Goal: Task Accomplishment & Management: Manage account settings

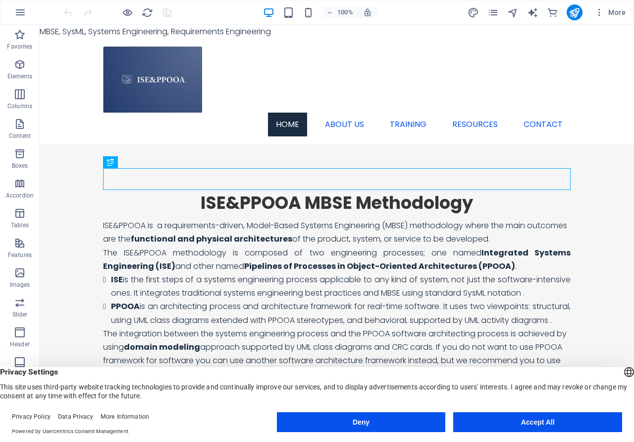
click at [539, 421] on button "Accept All" at bounding box center [538, 422] width 169 height 20
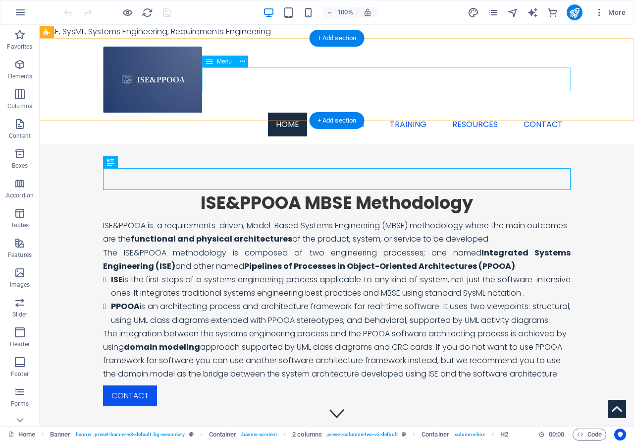
click at [473, 113] on nav "Home About us Training Resources Contact" at bounding box center [337, 125] width 468 height 24
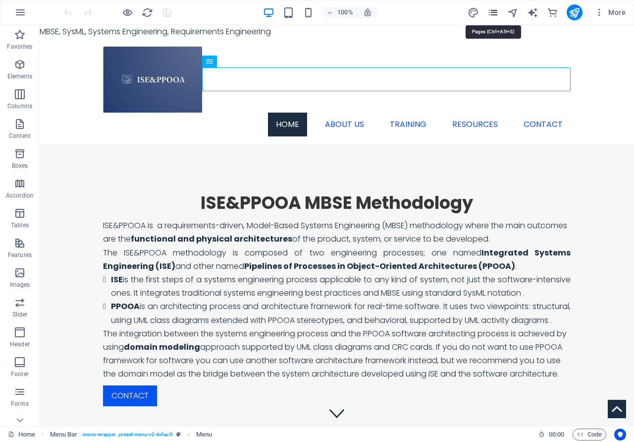
click at [494, 17] on icon "pages" at bounding box center [493, 12] width 11 height 11
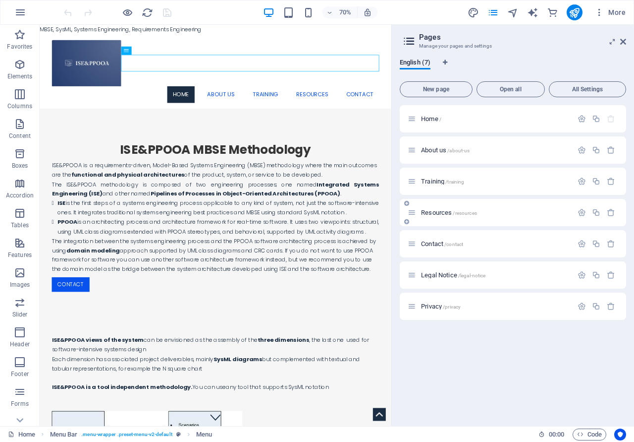
drag, startPoint x: 441, startPoint y: 212, endPoint x: 446, endPoint y: 206, distance: 7.0
click at [441, 211] on span "Resources /resources" at bounding box center [449, 212] width 56 height 7
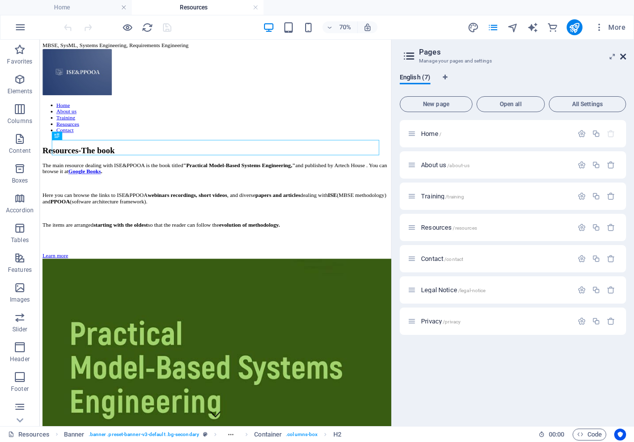
click at [622, 55] on icon at bounding box center [624, 57] width 6 height 8
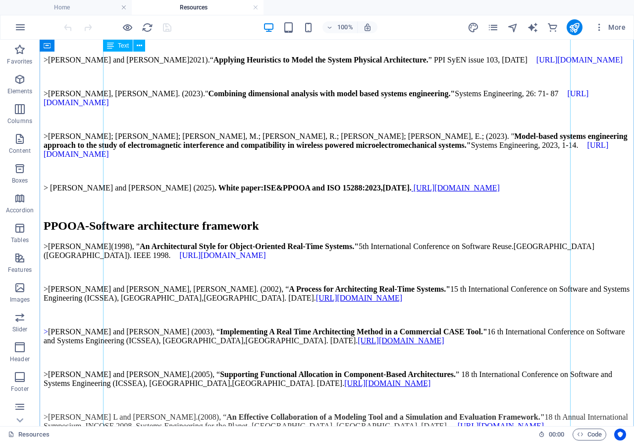
scroll to position [1770, 0]
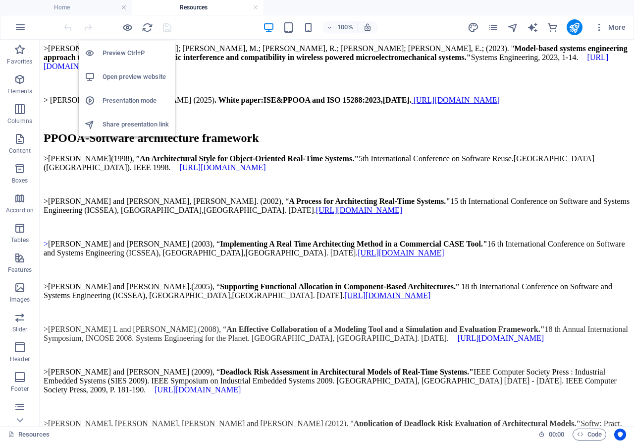
click at [121, 75] on h6 "Open preview website" at bounding box center [136, 77] width 66 height 12
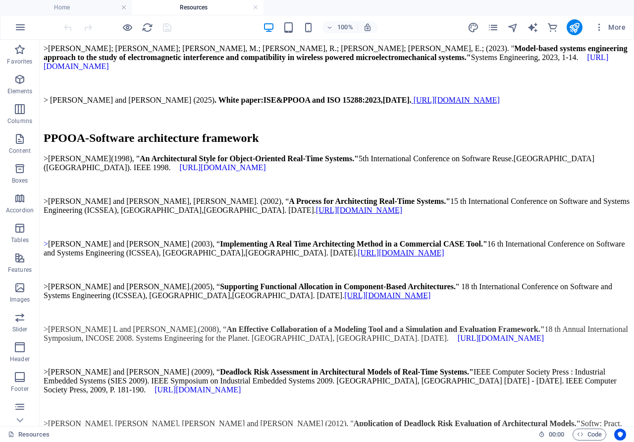
click at [167, 27] on div at bounding box center [117, 27] width 111 height 16
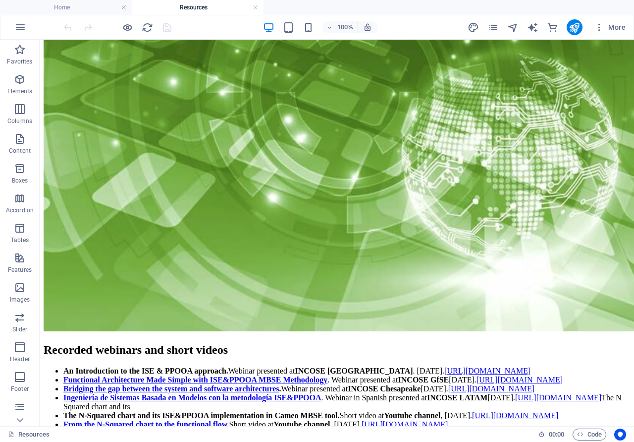
scroll to position [1062, 0]
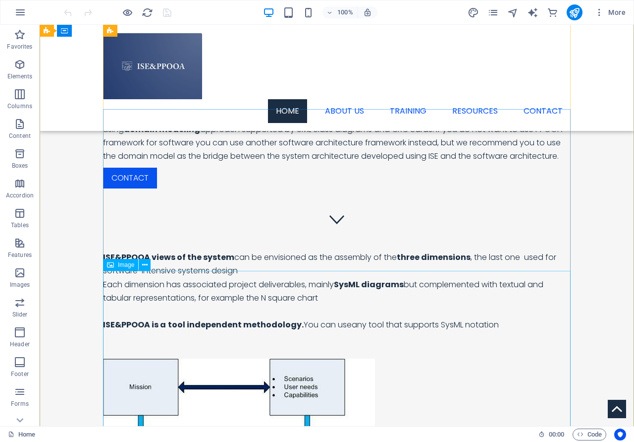
scroll to position [152, 0]
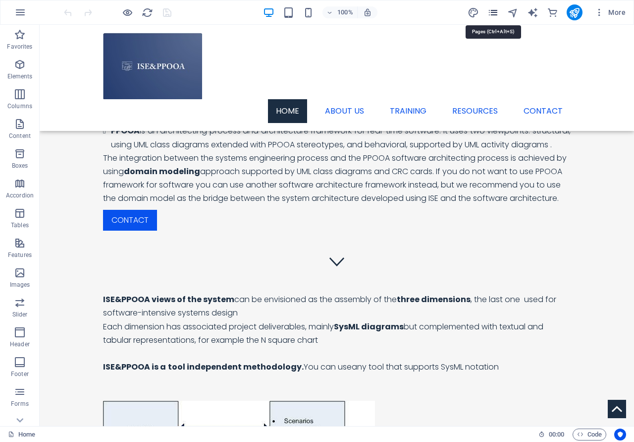
click at [497, 15] on icon "pages" at bounding box center [493, 12] width 11 height 11
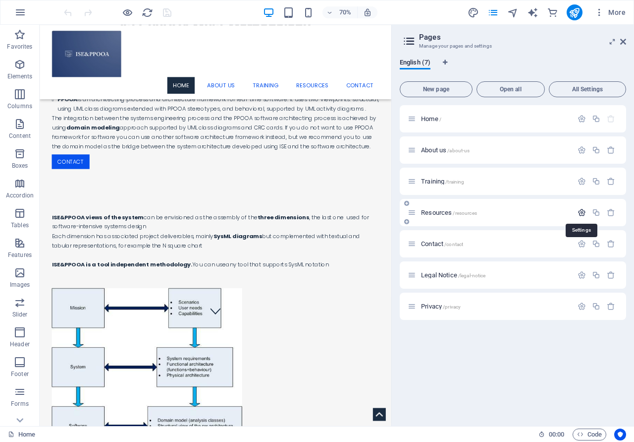
click at [583, 214] on icon "button" at bounding box center [582, 212] width 8 height 8
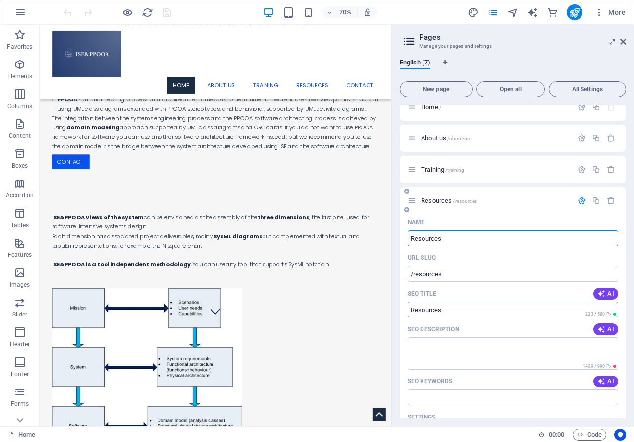
scroll to position [0, 0]
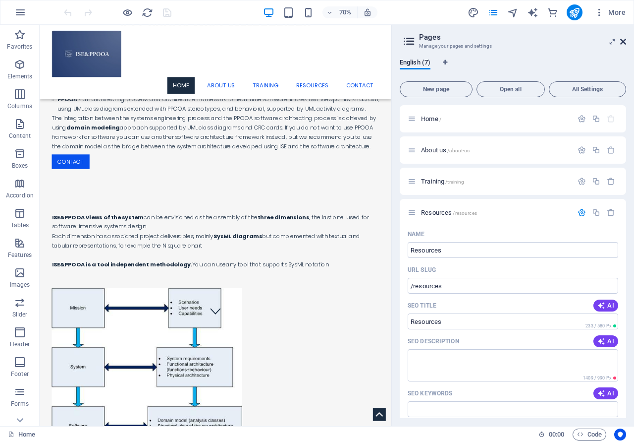
click at [625, 41] on icon at bounding box center [624, 42] width 6 height 8
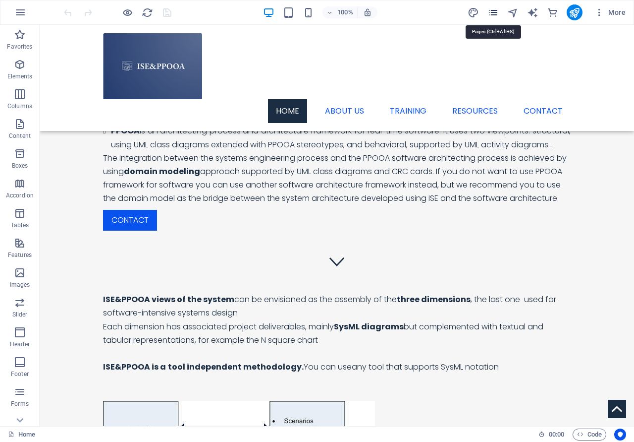
click at [497, 14] on icon "pages" at bounding box center [493, 12] width 11 height 11
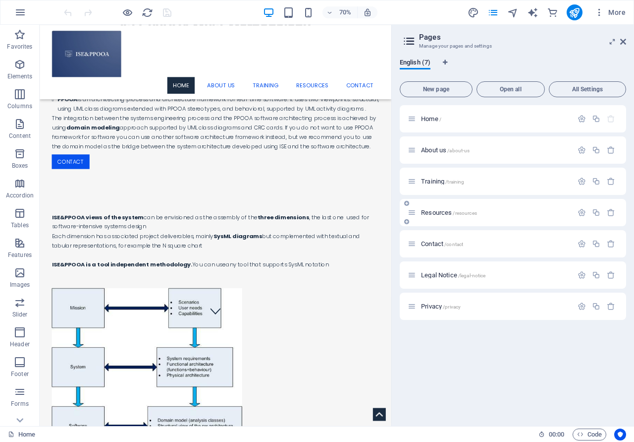
click at [432, 215] on span "Resources /resources" at bounding box center [449, 212] width 56 height 7
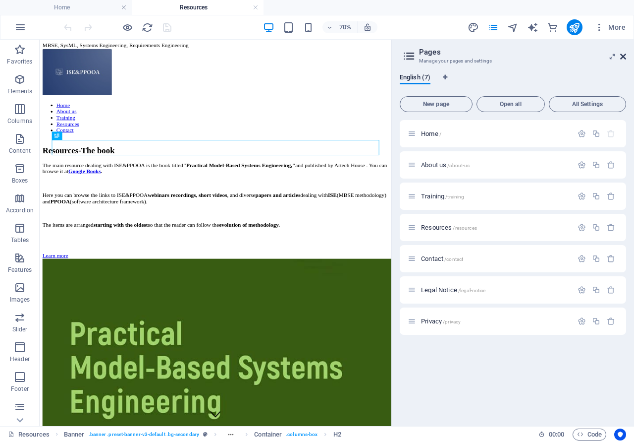
click at [625, 57] on icon at bounding box center [624, 57] width 6 height 8
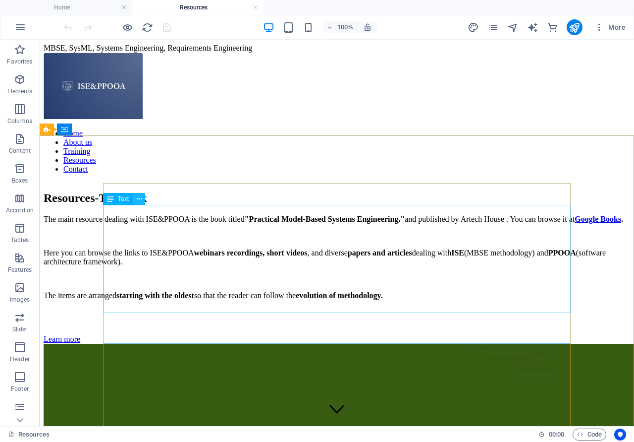
click at [139, 199] on icon at bounding box center [139, 199] width 5 height 10
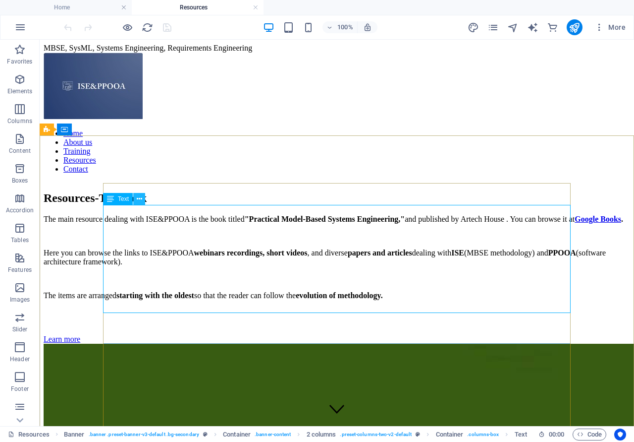
click at [135, 199] on button at bounding box center [139, 199] width 12 height 12
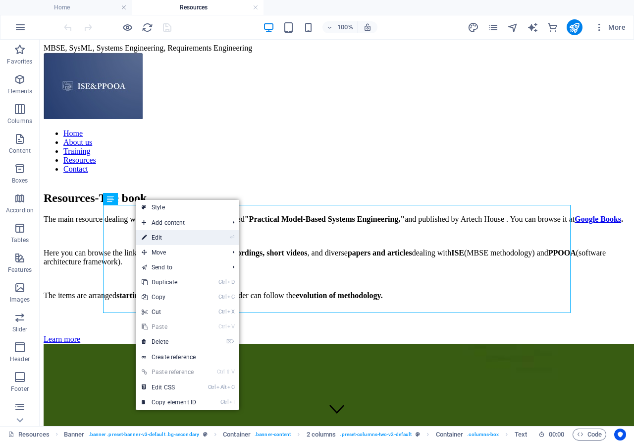
click at [162, 233] on link "⏎ Edit" at bounding box center [169, 237] width 66 height 15
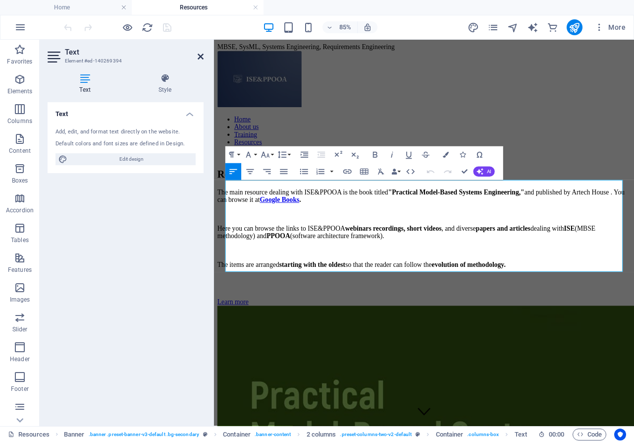
click at [201, 56] on icon at bounding box center [201, 57] width 6 height 8
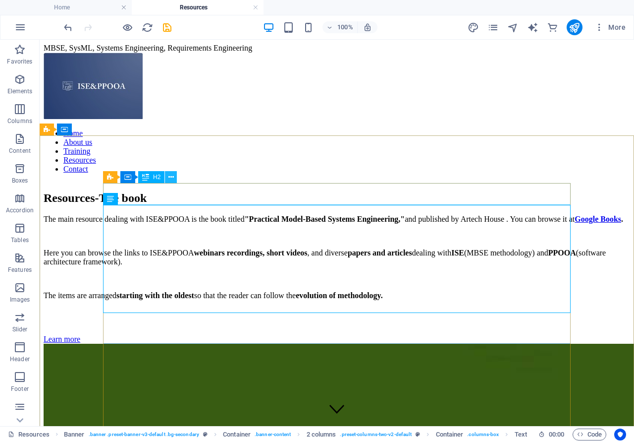
click at [171, 174] on icon at bounding box center [171, 177] width 5 height 10
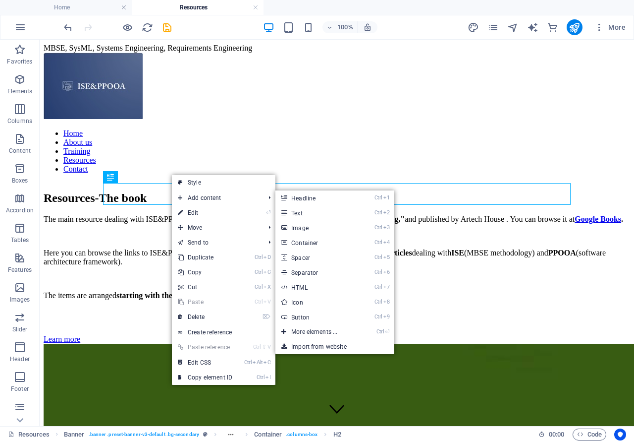
click at [184, 209] on link "⏎ Edit" at bounding box center [205, 212] width 66 height 15
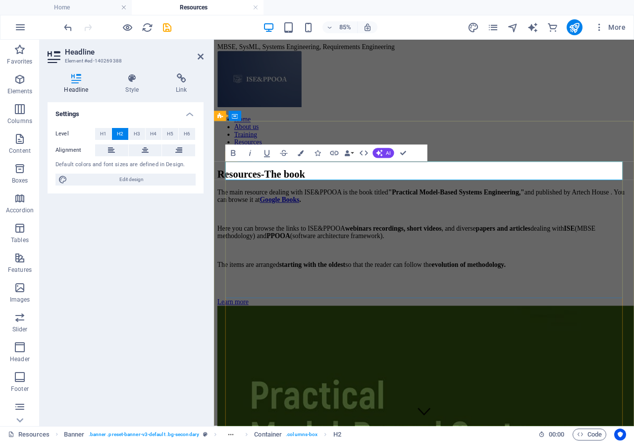
click at [364, 198] on h2 "Resources-The book" at bounding box center [461, 197] width 487 height 13
click at [202, 58] on icon at bounding box center [201, 57] width 6 height 8
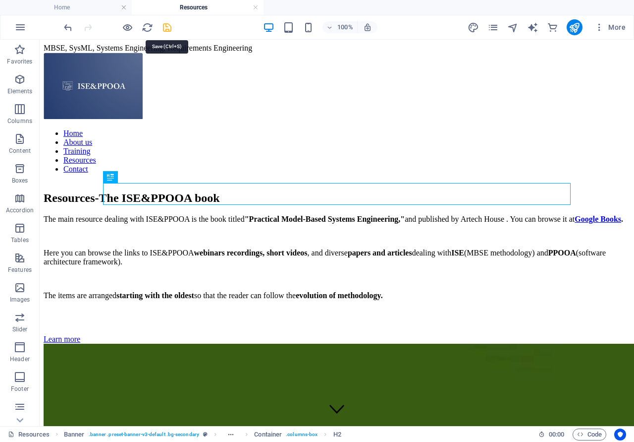
click at [168, 28] on icon "save" at bounding box center [167, 27] width 11 height 11
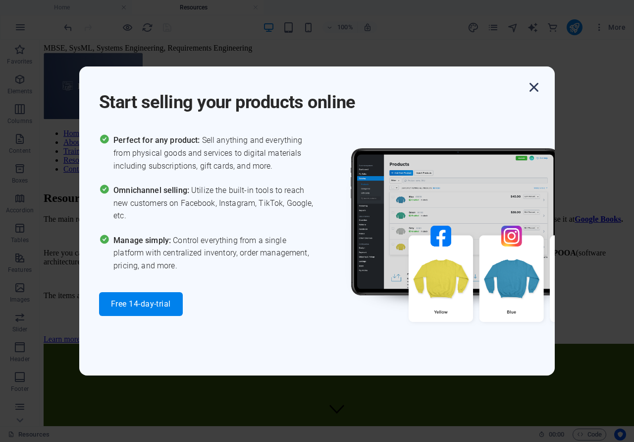
click at [532, 87] on icon "button" at bounding box center [534, 87] width 18 height 18
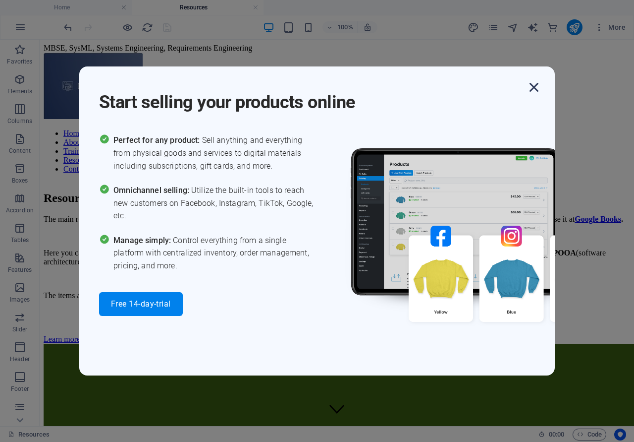
click at [532, 88] on icon "button" at bounding box center [534, 87] width 18 height 18
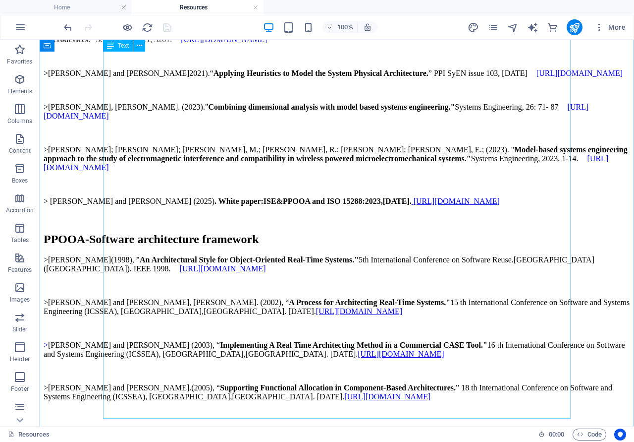
scroll to position [1770, 0]
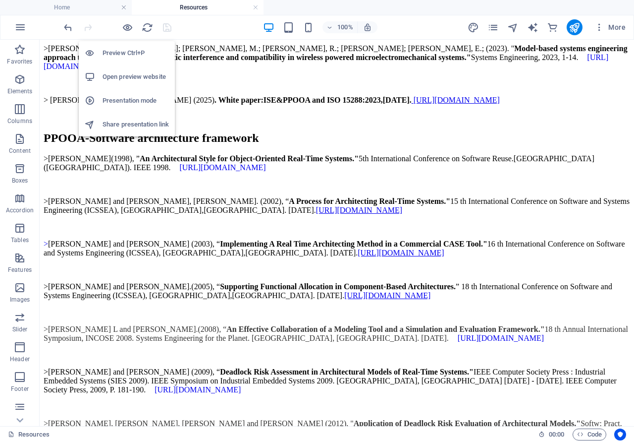
click at [130, 76] on h6 "Open preview website" at bounding box center [136, 77] width 66 height 12
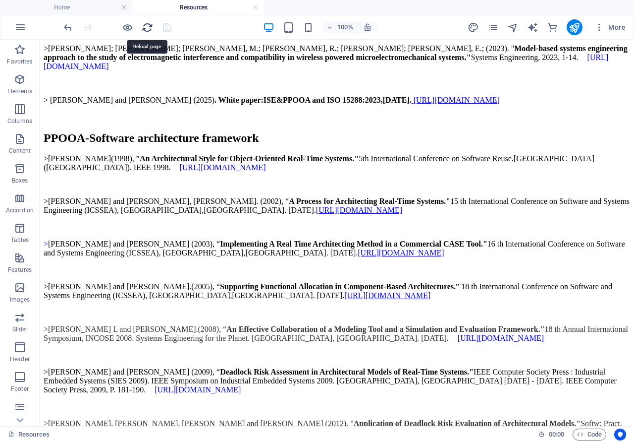
click at [146, 27] on icon "reload" at bounding box center [147, 27] width 11 height 11
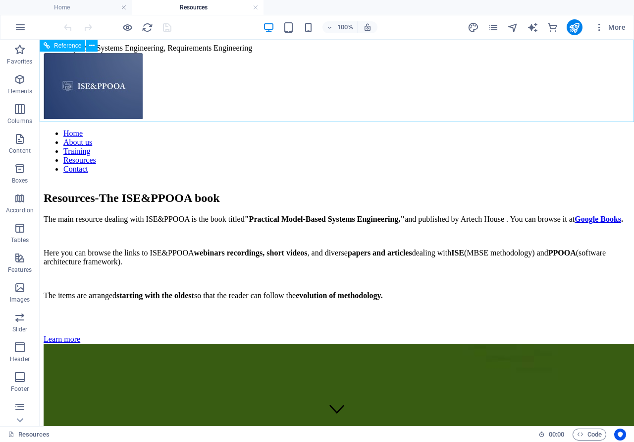
scroll to position [0, 0]
click at [603, 24] on icon "button" at bounding box center [600, 27] width 10 height 10
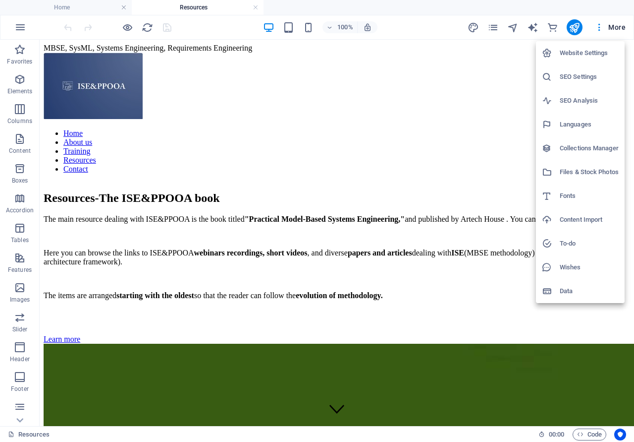
click at [441, 58] on div at bounding box center [317, 221] width 634 height 442
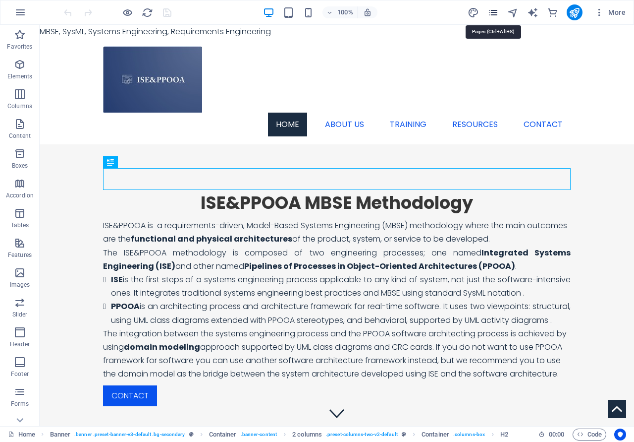
click at [496, 15] on icon "pages" at bounding box center [493, 12] width 11 height 11
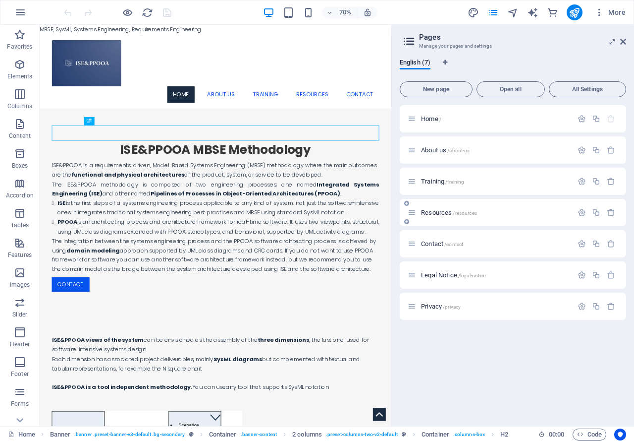
click at [440, 214] on span "Resources /resources" at bounding box center [449, 212] width 56 height 7
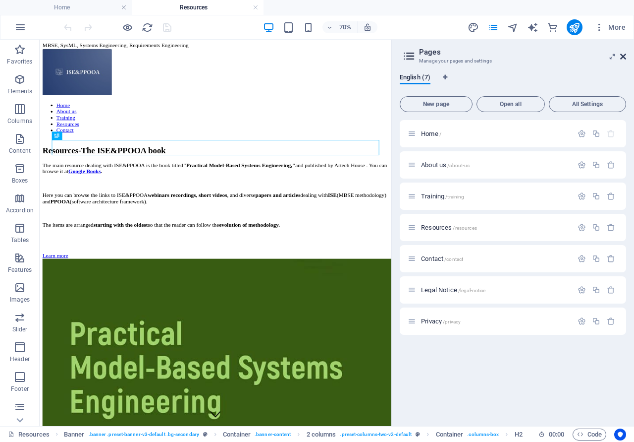
click at [626, 57] on icon at bounding box center [624, 57] width 6 height 8
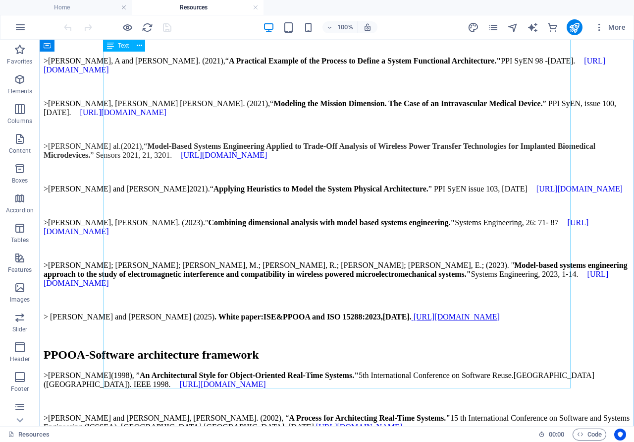
scroll to position [1517, 0]
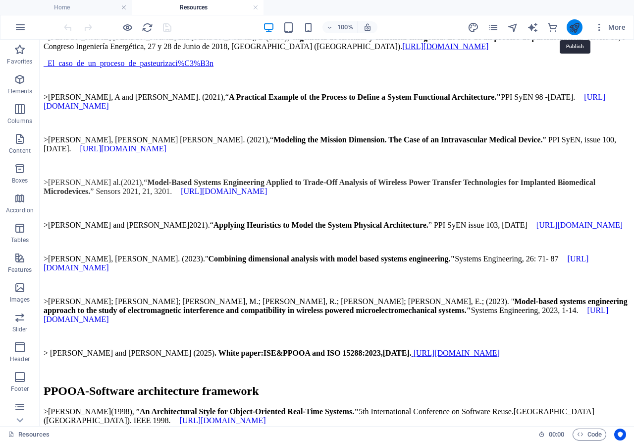
click at [571, 25] on icon "publish" at bounding box center [574, 27] width 11 height 11
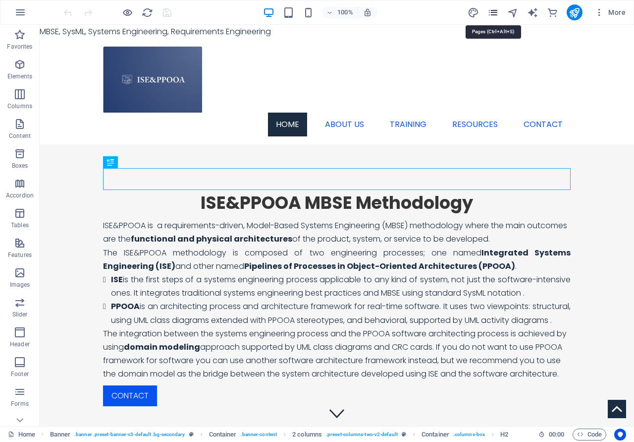
click at [494, 12] on icon "pages" at bounding box center [493, 12] width 11 height 11
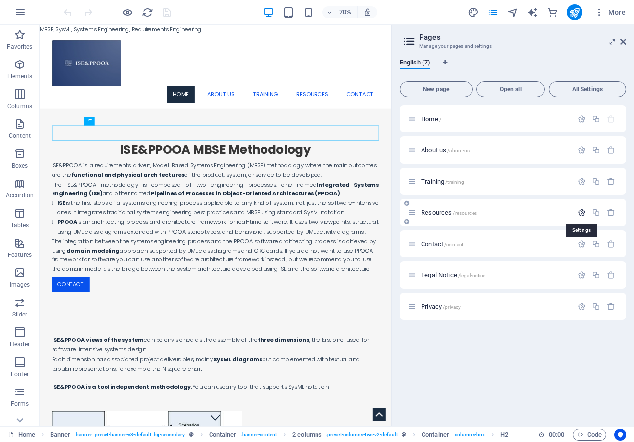
click at [579, 213] on icon "button" at bounding box center [582, 212] width 8 height 8
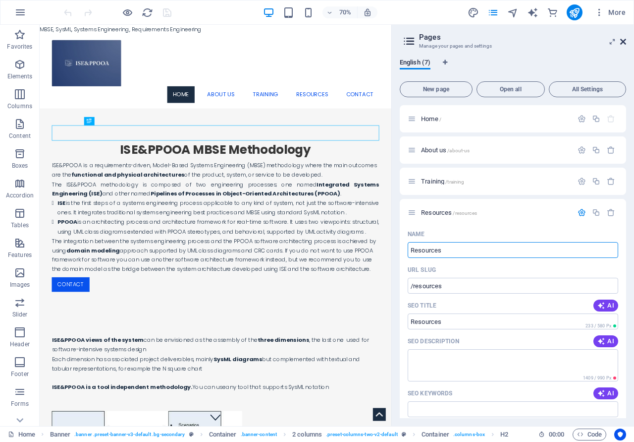
click at [624, 40] on icon at bounding box center [624, 42] width 6 height 8
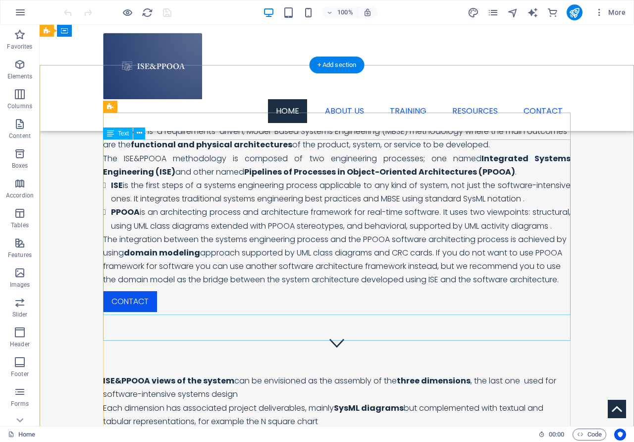
scroll to position [51, 0]
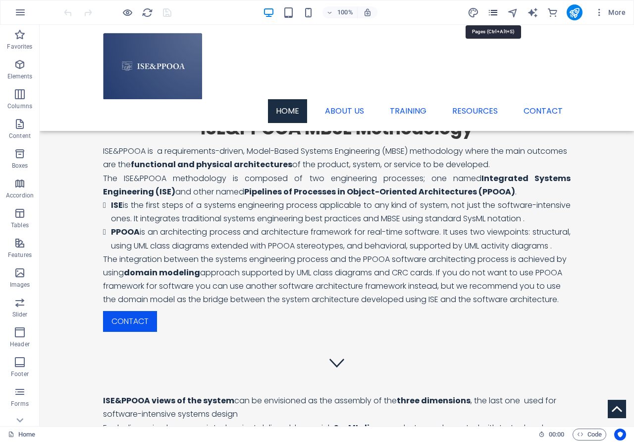
click at [497, 7] on icon "pages" at bounding box center [493, 12] width 11 height 11
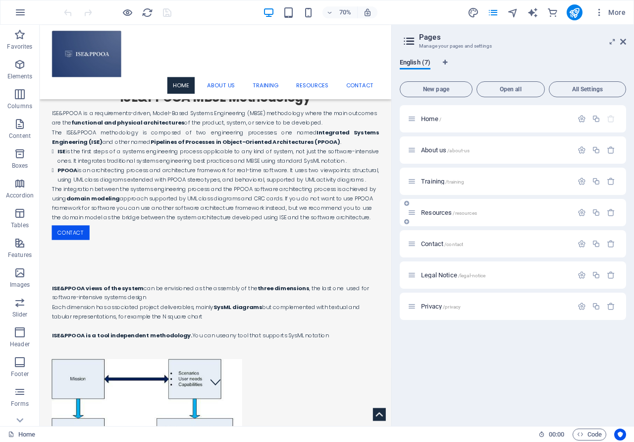
click at [439, 210] on span "Resources /resources" at bounding box center [449, 212] width 56 height 7
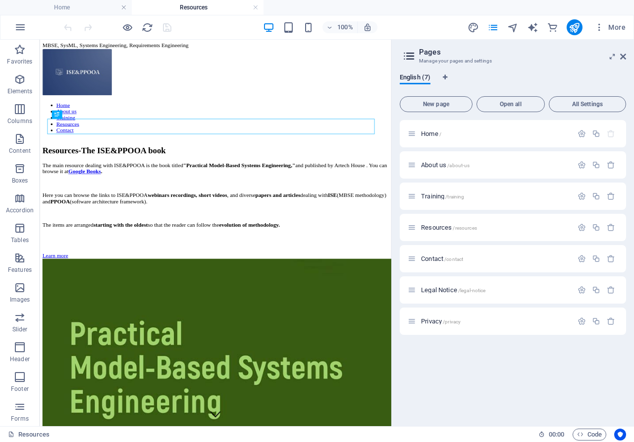
scroll to position [0, 0]
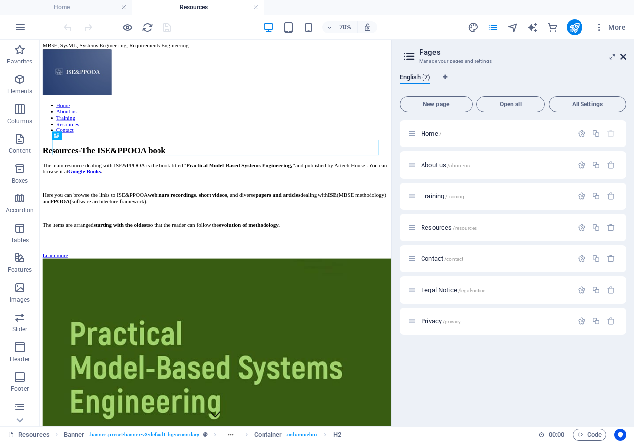
click at [621, 56] on icon at bounding box center [624, 57] width 6 height 8
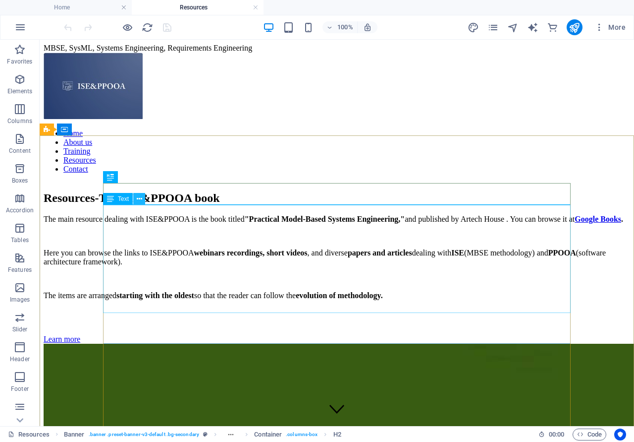
click at [142, 196] on button at bounding box center [139, 199] width 12 height 12
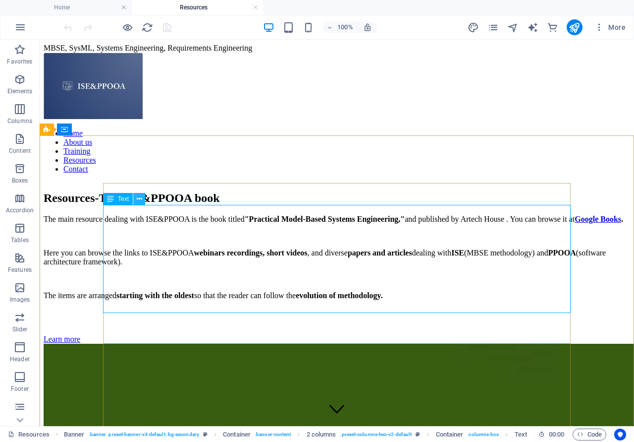
click at [140, 200] on icon at bounding box center [139, 199] width 5 height 10
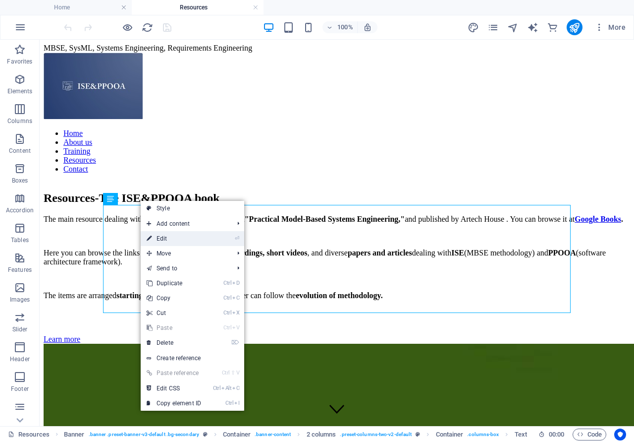
click at [165, 239] on link "⏎ Edit" at bounding box center [174, 238] width 66 height 15
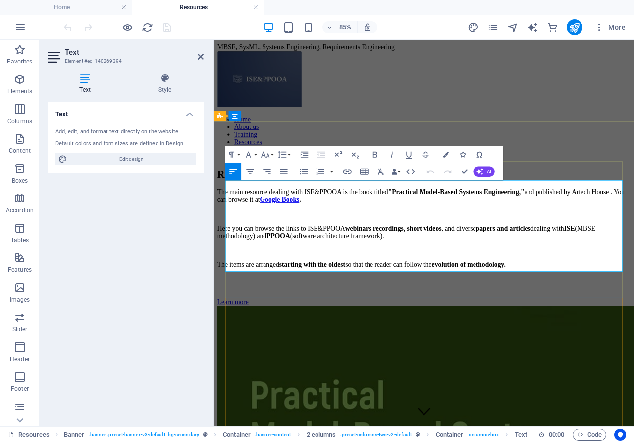
click at [587, 257] on strong "papers and articles" at bounding box center [554, 261] width 64 height 8
click at [202, 58] on icon at bounding box center [201, 57] width 6 height 8
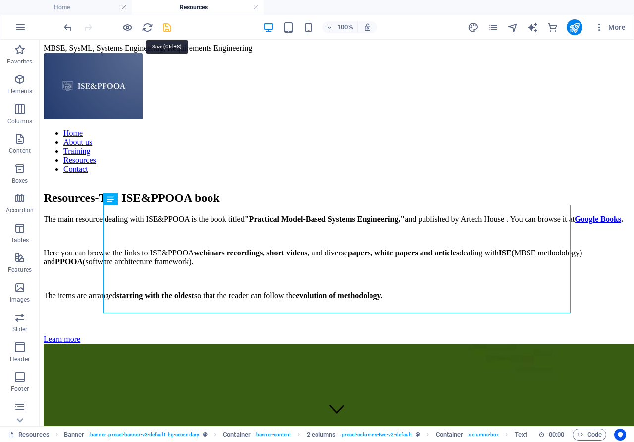
click at [166, 28] on icon "save" at bounding box center [167, 27] width 11 height 11
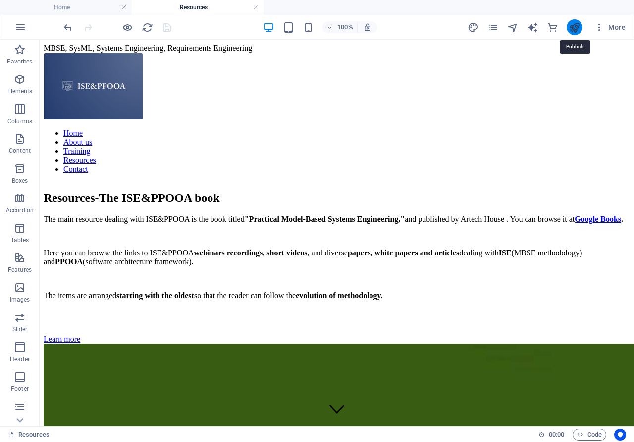
click at [577, 29] on icon "publish" at bounding box center [574, 27] width 11 height 11
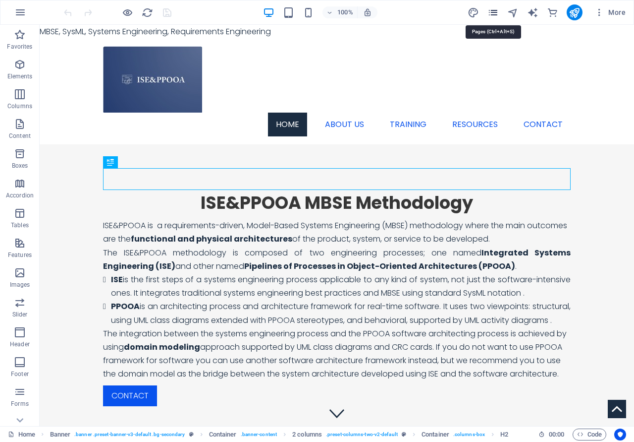
click at [498, 12] on icon "pages" at bounding box center [493, 12] width 11 height 11
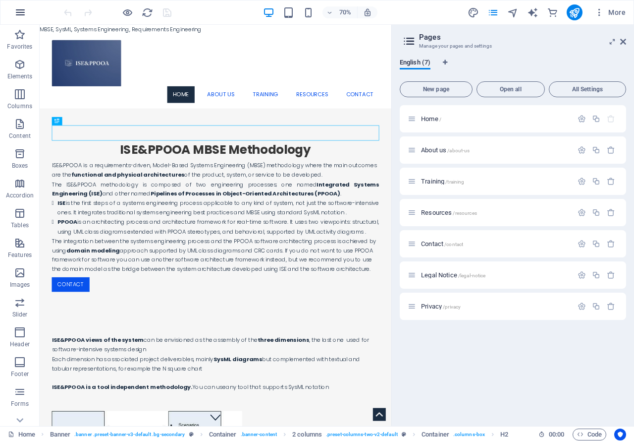
click at [17, 11] on icon "button" at bounding box center [20, 12] width 12 height 12
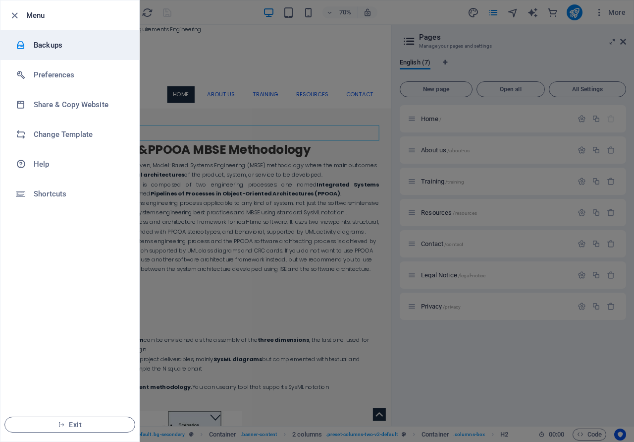
click at [35, 45] on h6 "Backups" at bounding box center [80, 45] width 92 height 12
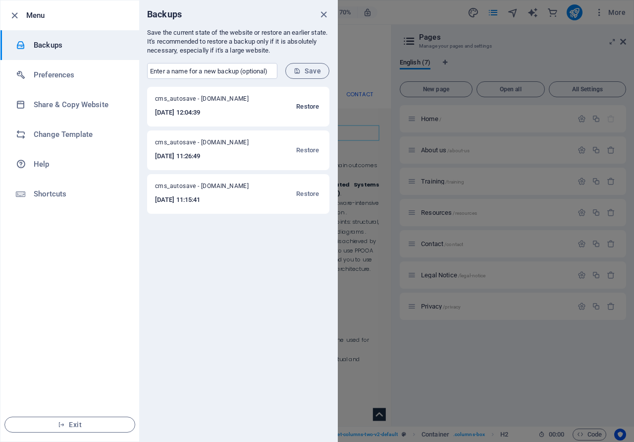
click at [310, 107] on span "Restore" at bounding box center [307, 107] width 23 height 12
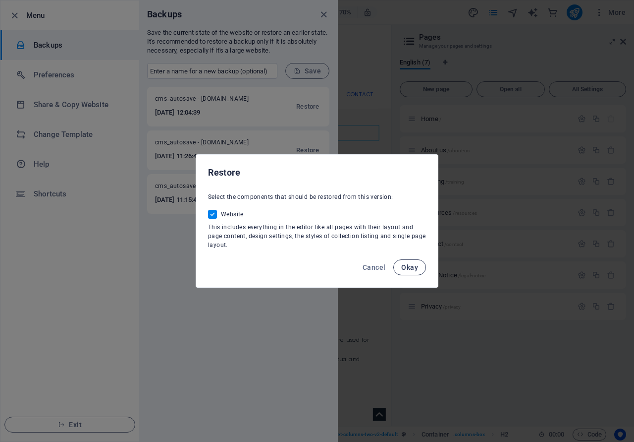
click at [410, 269] on span "Okay" at bounding box center [409, 267] width 17 height 8
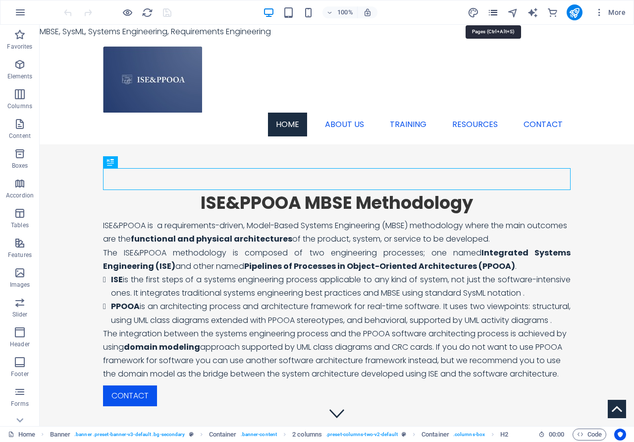
click at [494, 11] on icon "pages" at bounding box center [493, 12] width 11 height 11
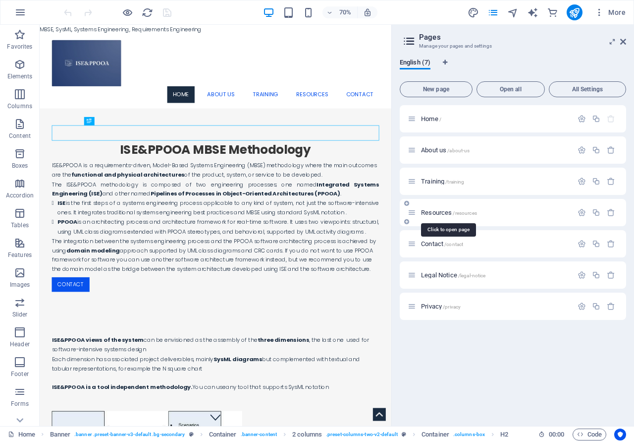
click at [440, 213] on span "Resources /resources" at bounding box center [449, 212] width 56 height 7
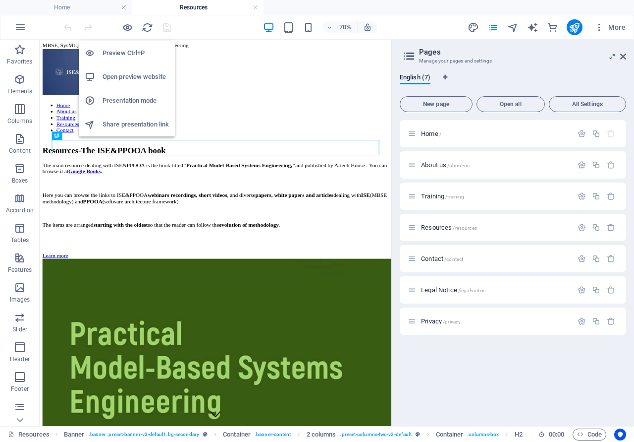
click at [120, 51] on h6 "Preview Ctrl+P" at bounding box center [136, 53] width 66 height 12
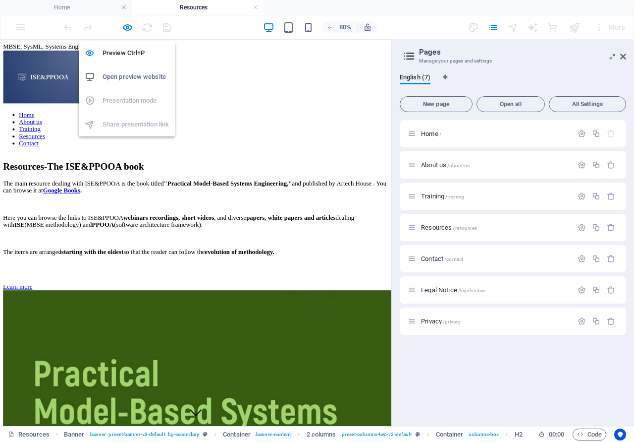
click at [126, 76] on h6 "Open preview website" at bounding box center [136, 77] width 66 height 12
click at [125, 49] on h6 "Preview Ctrl+P" at bounding box center [136, 53] width 66 height 12
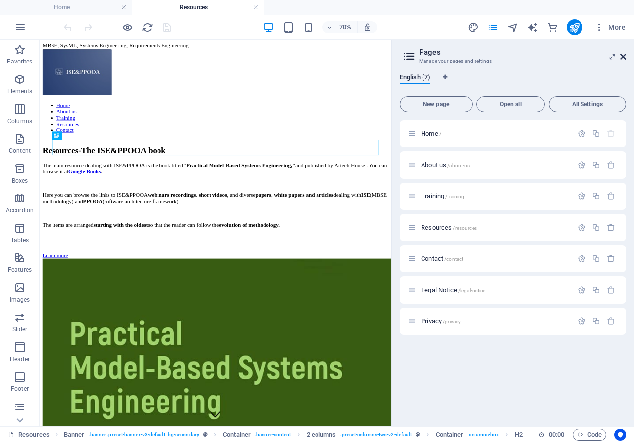
click at [625, 57] on icon at bounding box center [624, 57] width 6 height 8
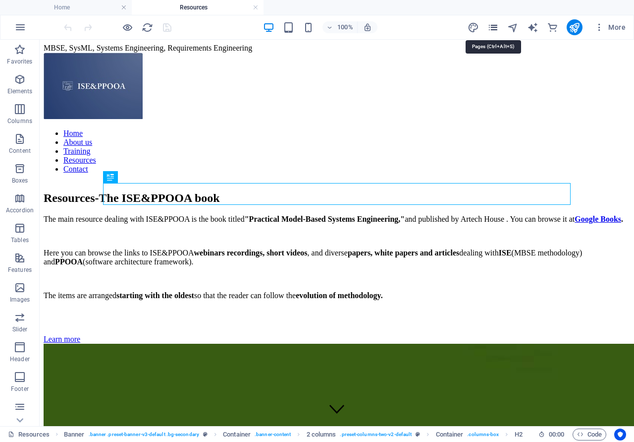
click at [492, 28] on icon "pages" at bounding box center [493, 27] width 11 height 11
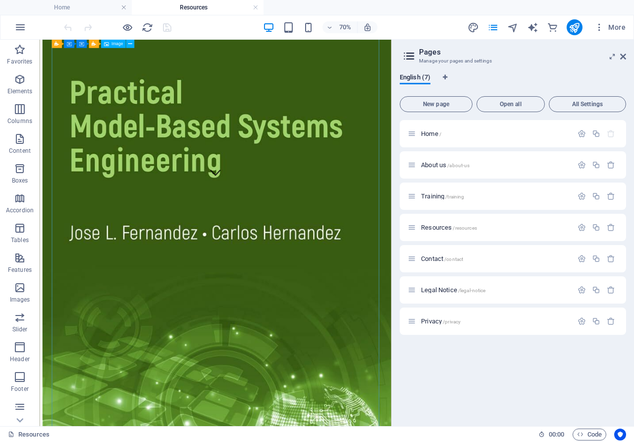
scroll to position [315, 0]
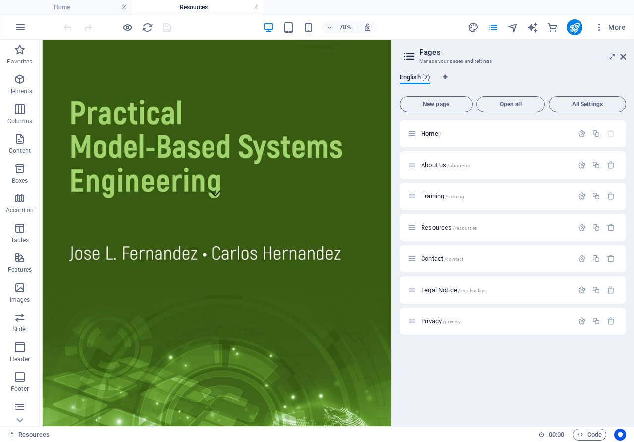
click at [170, 28] on div at bounding box center [117, 27] width 111 height 16
drag, startPoint x: 576, startPoint y: 26, endPoint x: 515, endPoint y: 74, distance: 77.7
click at [576, 26] on icon "publish" at bounding box center [574, 27] width 11 height 11
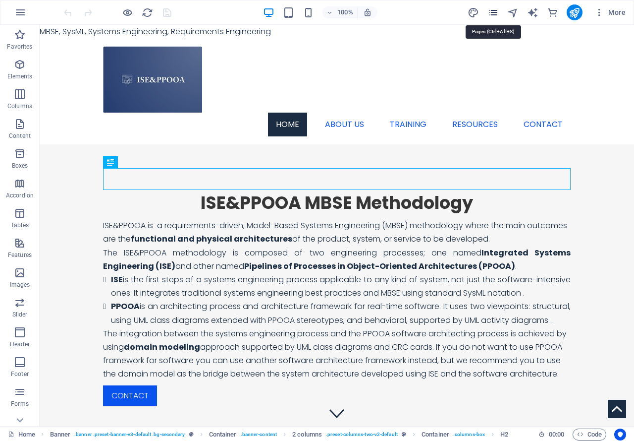
click at [496, 15] on icon "pages" at bounding box center [493, 12] width 11 height 11
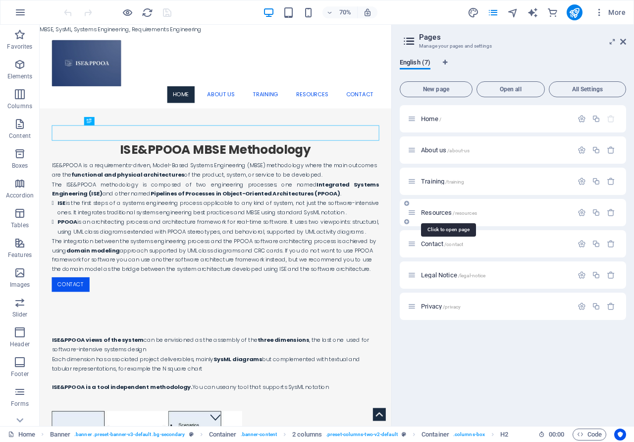
click at [452, 215] on span "Resources /resources" at bounding box center [449, 212] width 56 height 7
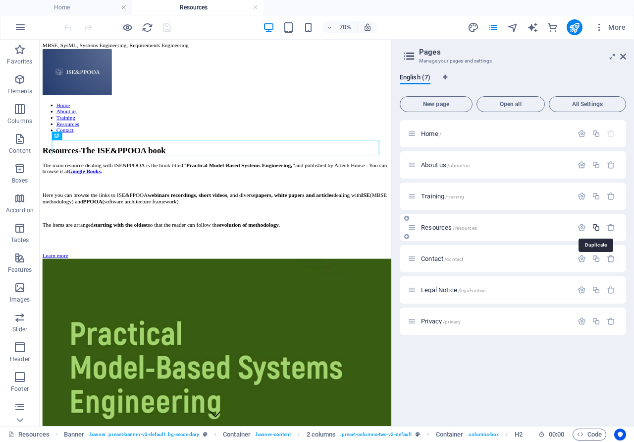
click at [596, 230] on icon "button" at bounding box center [596, 227] width 8 height 8
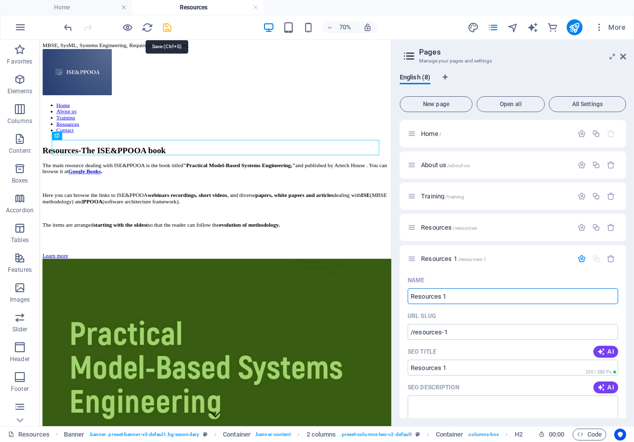
click at [165, 26] on icon "save" at bounding box center [167, 27] width 11 height 11
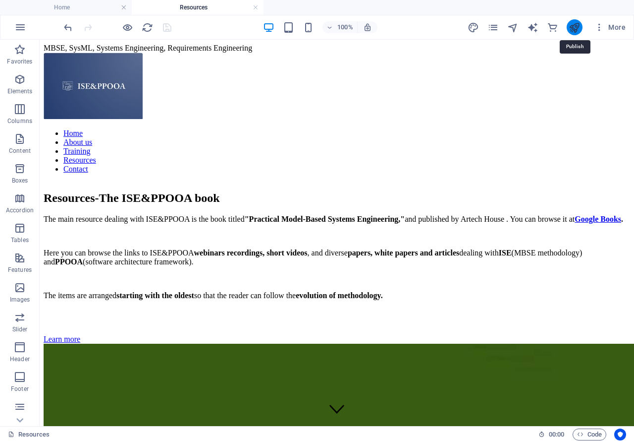
click at [575, 29] on icon "publish" at bounding box center [574, 27] width 11 height 11
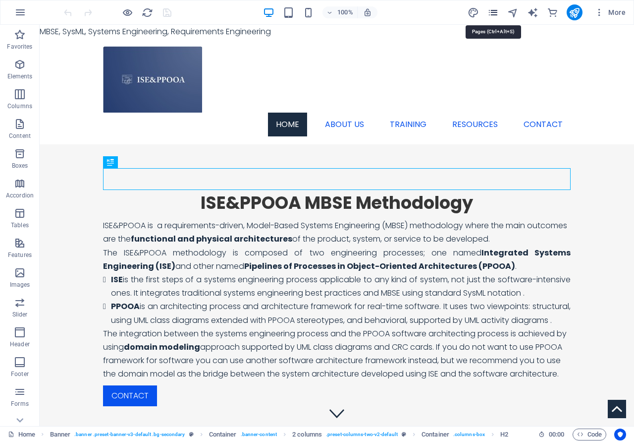
click at [494, 13] on icon "pages" at bounding box center [493, 12] width 11 height 11
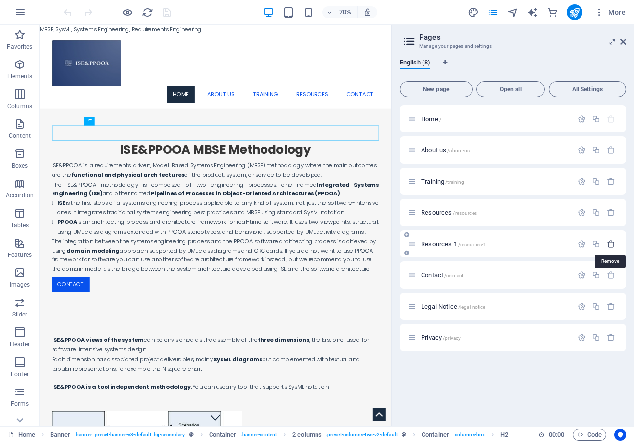
click at [610, 246] on icon "button" at bounding box center [611, 243] width 8 height 8
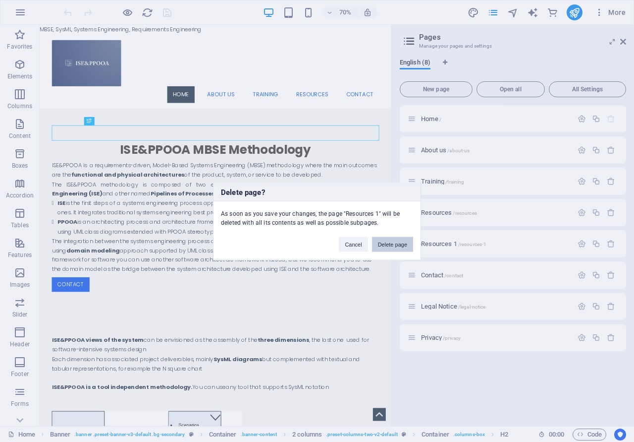
click at [400, 247] on button "Delete page" at bounding box center [392, 243] width 41 height 15
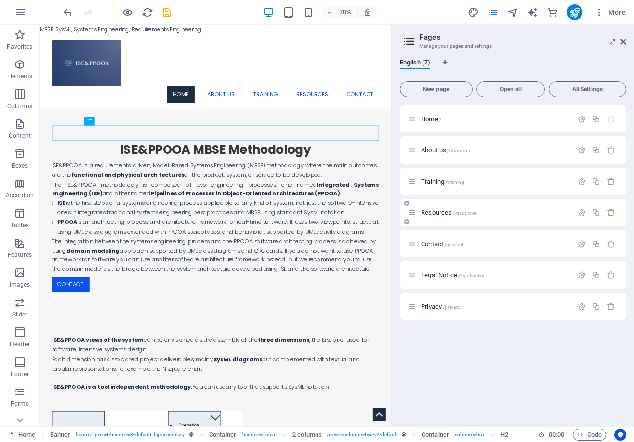
click at [436, 211] on span "Resources /resources" at bounding box center [449, 212] width 56 height 7
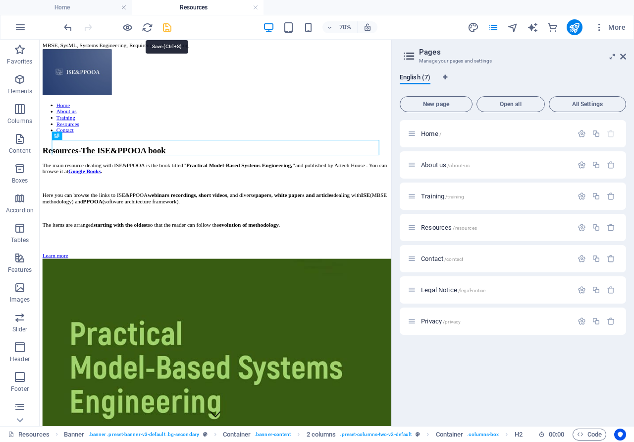
click at [166, 24] on icon "save" at bounding box center [167, 27] width 11 height 11
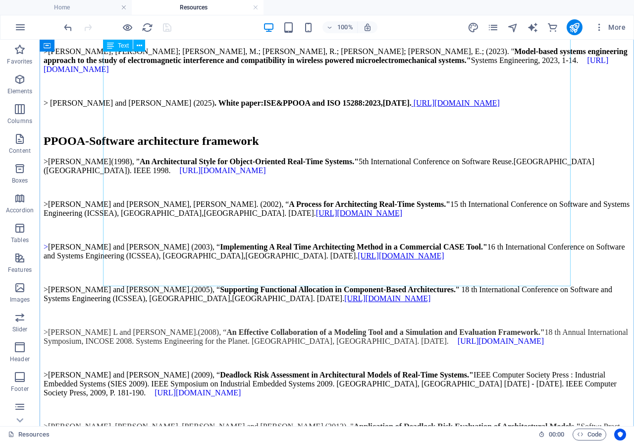
scroll to position [1668, 0]
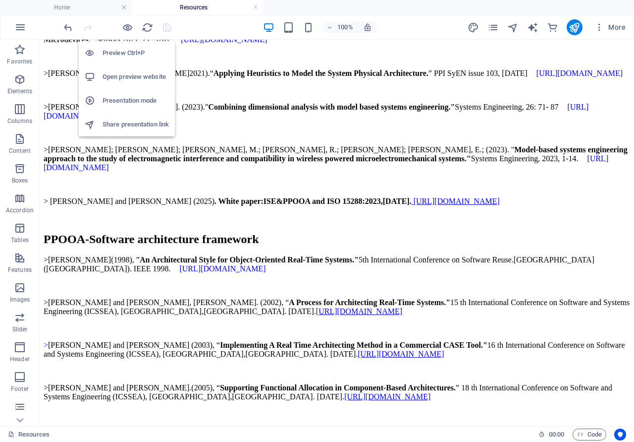
click at [126, 53] on h6 "Preview Ctrl+P" at bounding box center [136, 53] width 66 height 12
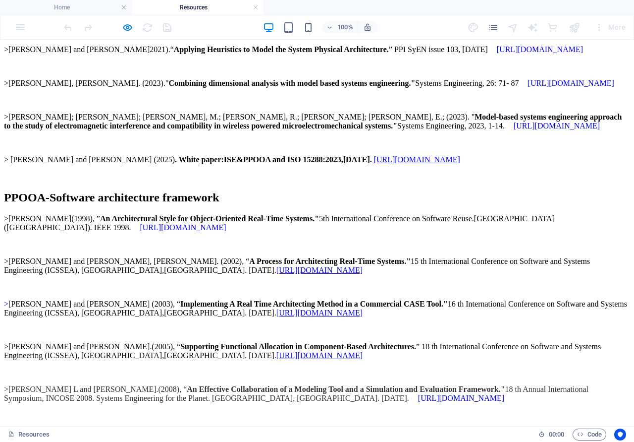
scroll to position [1770, 0]
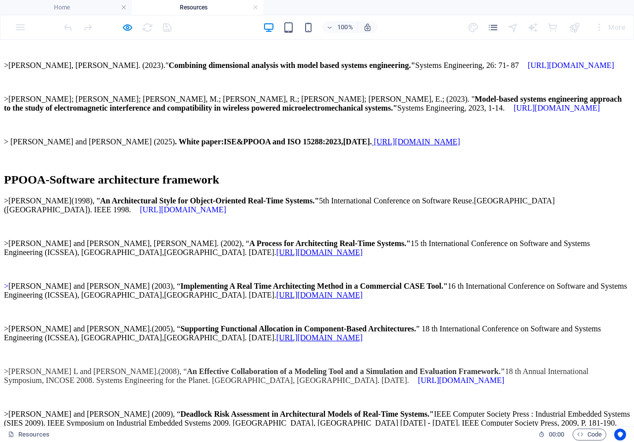
click at [388, 146] on span "[URL][DOMAIN_NAME]" at bounding box center [417, 141] width 86 height 8
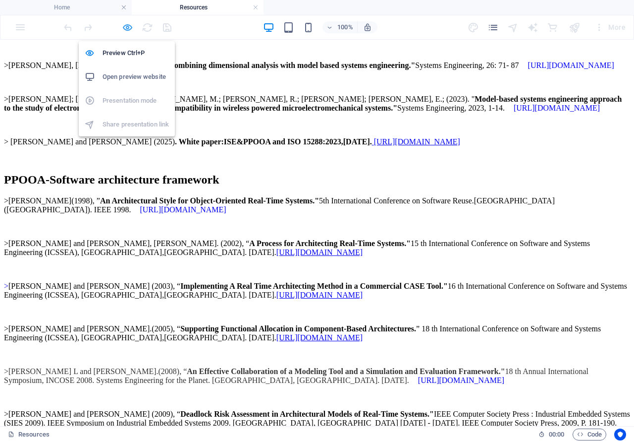
click at [129, 29] on icon "button" at bounding box center [127, 27] width 11 height 11
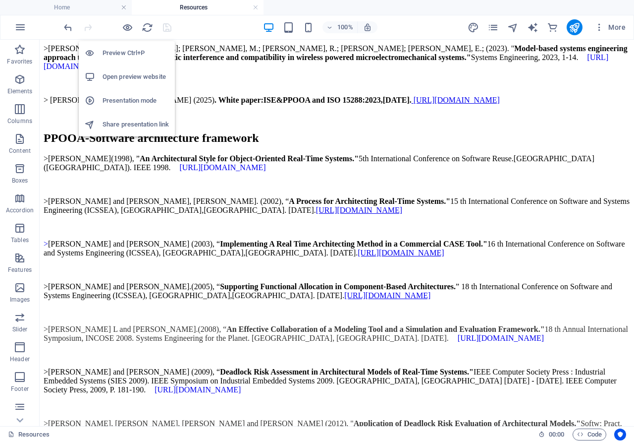
click at [133, 77] on h6 "Open preview website" at bounding box center [136, 77] width 66 height 12
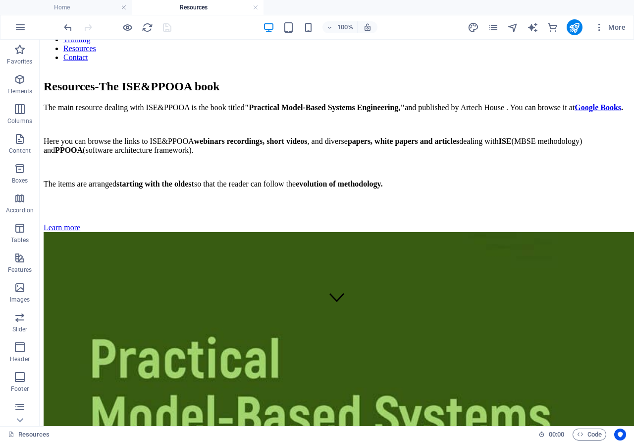
scroll to position [0, 0]
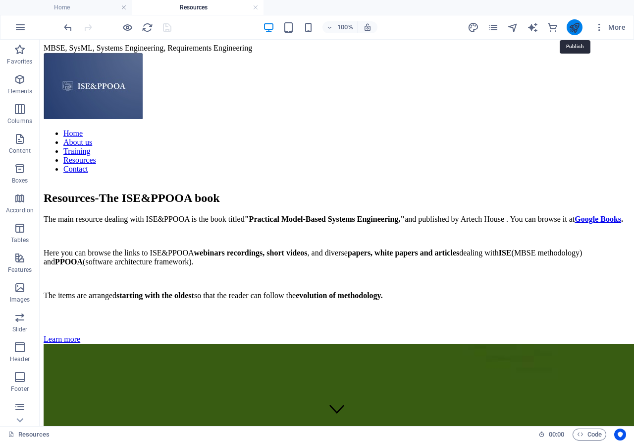
click at [577, 25] on icon "publish" at bounding box center [574, 27] width 11 height 11
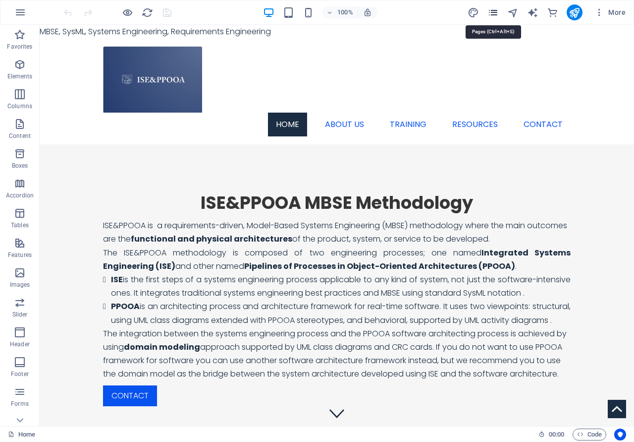
click at [497, 13] on icon "pages" at bounding box center [493, 12] width 11 height 11
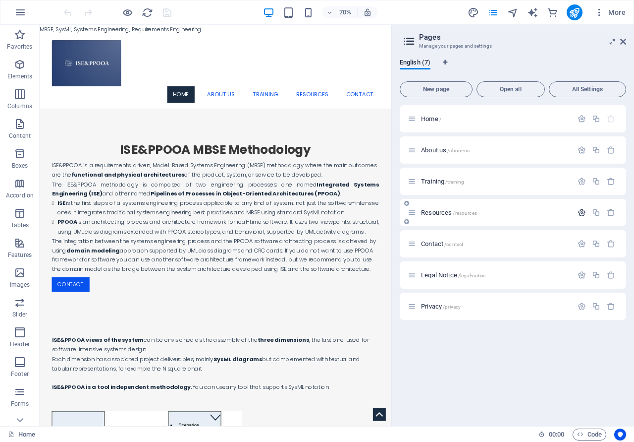
click at [583, 213] on icon "button" at bounding box center [582, 212] width 8 height 8
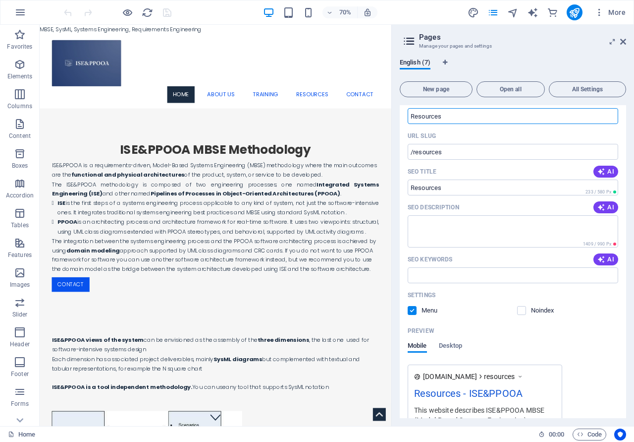
scroll to position [223, 0]
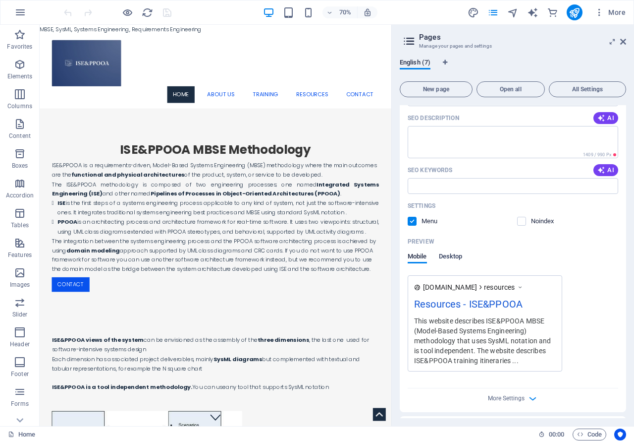
click at [450, 256] on span "Desktop" at bounding box center [451, 257] width 24 height 14
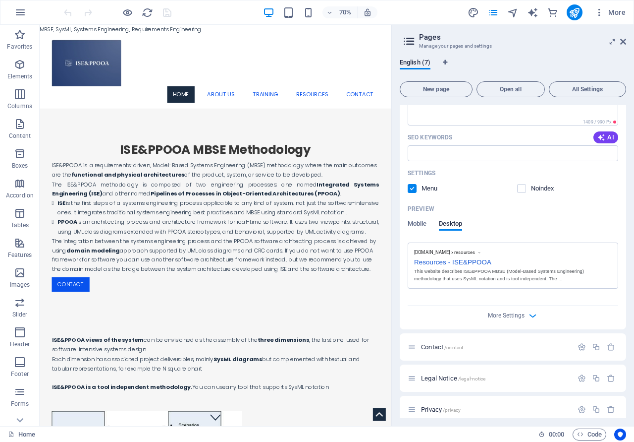
scroll to position [265, 0]
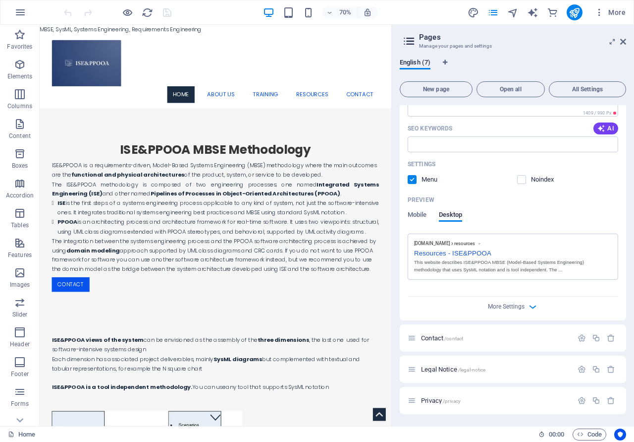
click at [510, 265] on div "This website describes ISE&PPOOA MBSE (Model-Based Systems Engineering) methodo…" at bounding box center [513, 266] width 198 height 14
click at [473, 252] on div "Resources - ISE&PPOOA" at bounding box center [513, 252] width 198 height 10
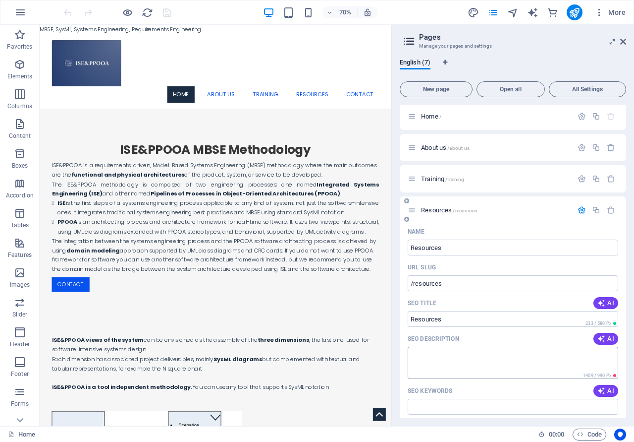
scroll to position [0, 0]
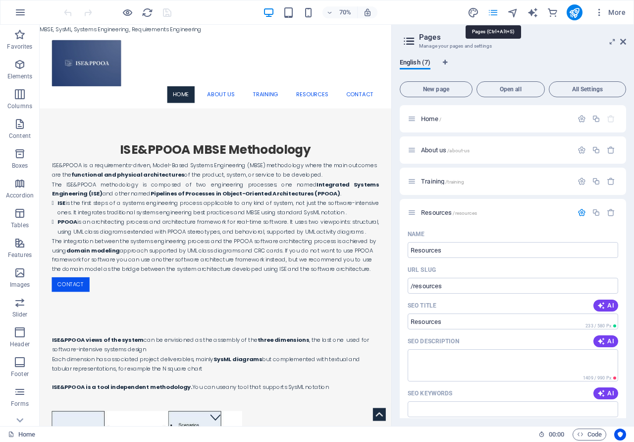
click at [491, 12] on icon "pages" at bounding box center [493, 12] width 11 height 11
click at [625, 42] on icon at bounding box center [624, 42] width 6 height 8
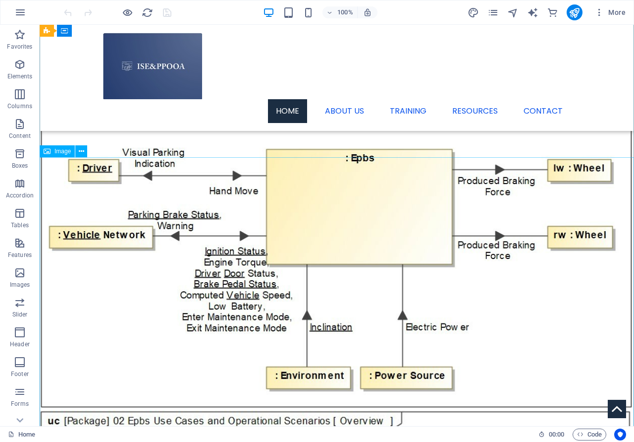
scroll to position [859, 0]
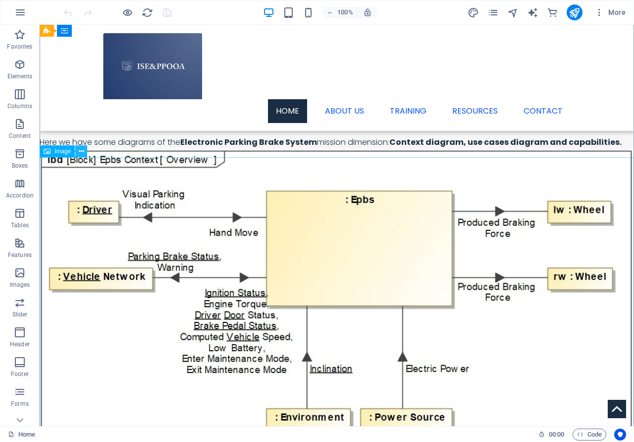
click at [82, 151] on icon at bounding box center [81, 151] width 5 height 10
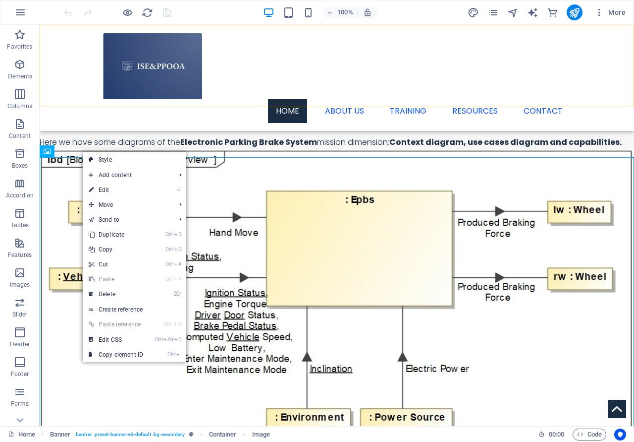
click at [92, 51] on div "Home About us Training Resources Contact" at bounding box center [337, 78] width 595 height 106
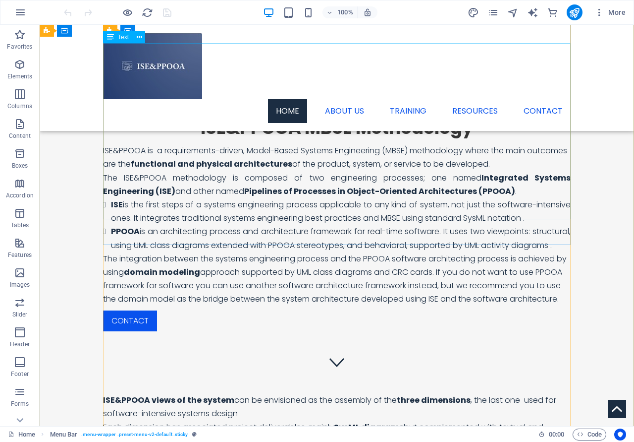
scroll to position [0, 0]
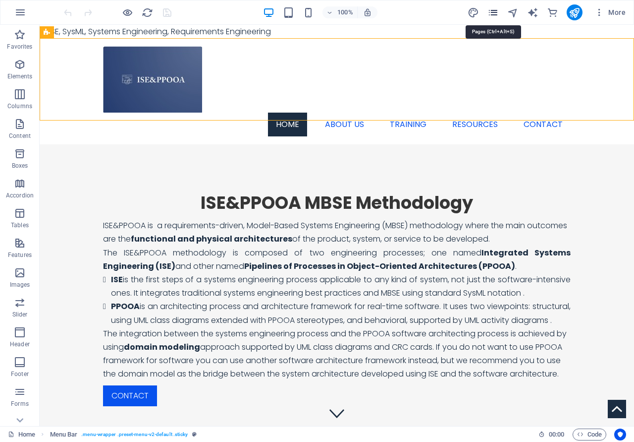
click at [493, 14] on icon "pages" at bounding box center [493, 12] width 11 height 11
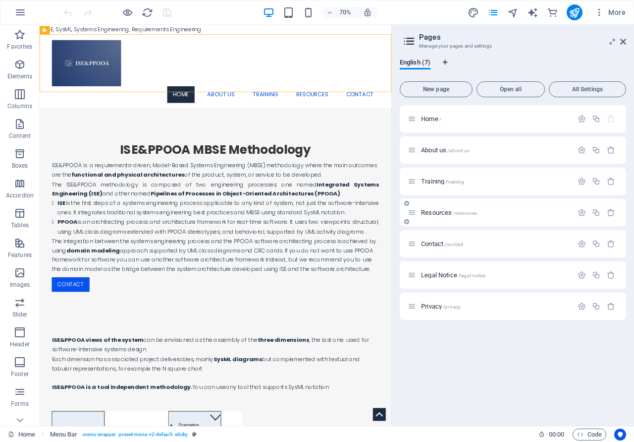
click at [408, 205] on icon at bounding box center [406, 203] width 5 height 6
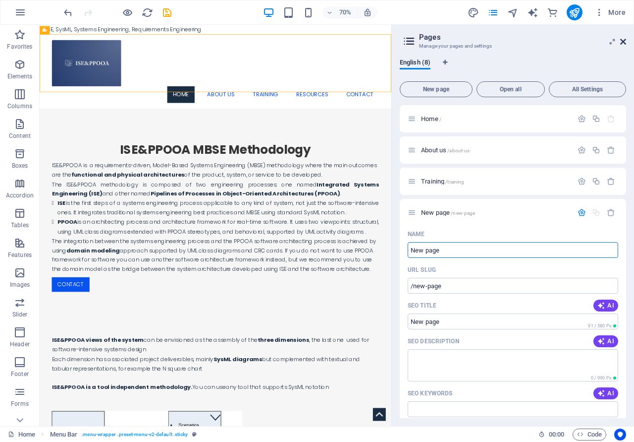
click at [625, 40] on icon at bounding box center [624, 42] width 6 height 8
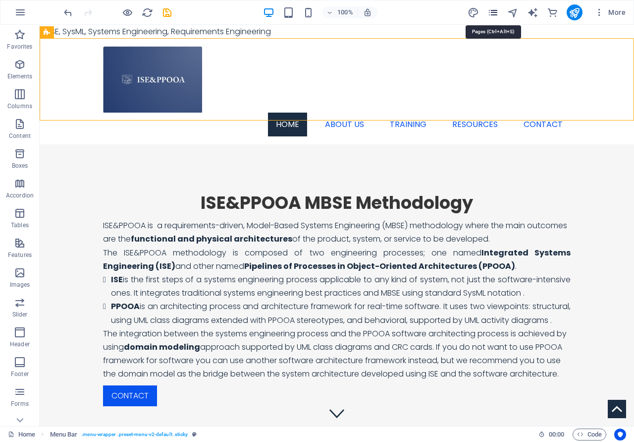
click at [493, 13] on icon "pages" at bounding box center [493, 12] width 11 height 11
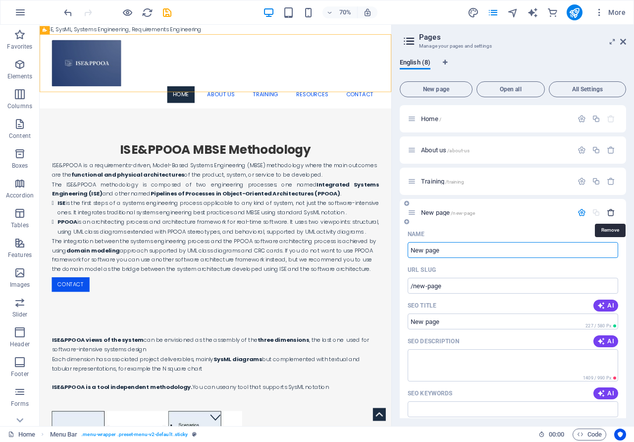
click at [613, 214] on icon "button" at bounding box center [611, 212] width 8 height 8
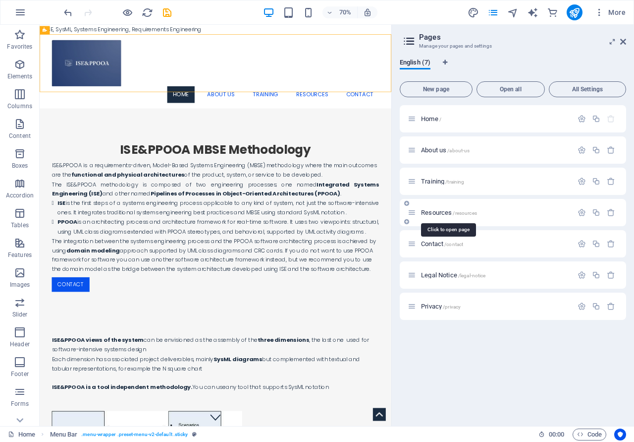
click at [445, 212] on span "Resources /resources" at bounding box center [449, 212] width 56 height 7
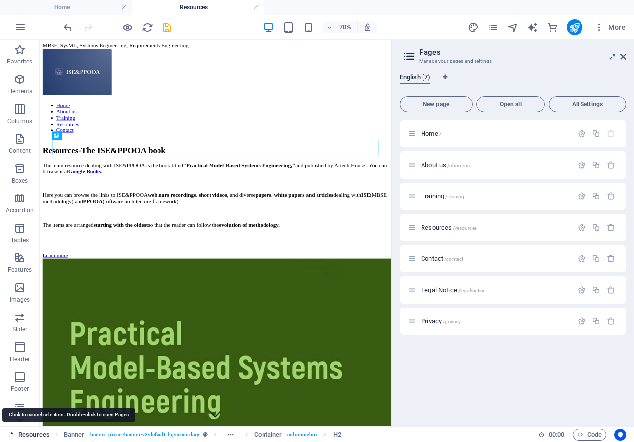
click at [27, 435] on link "Resources" at bounding box center [29, 434] width 42 height 12
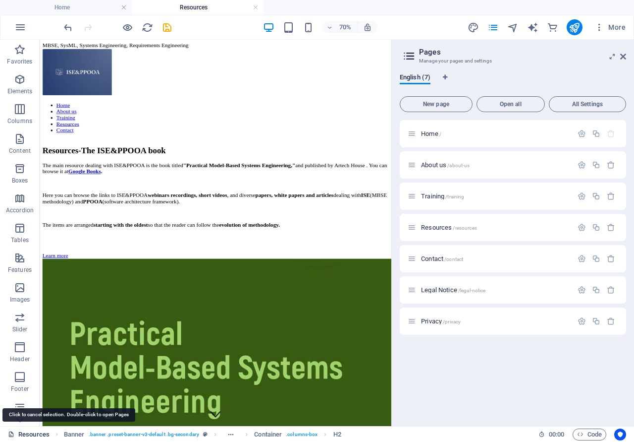
click at [27, 435] on link "Resources" at bounding box center [29, 434] width 42 height 12
click at [26, 435] on link "Resources" at bounding box center [29, 434] width 42 height 12
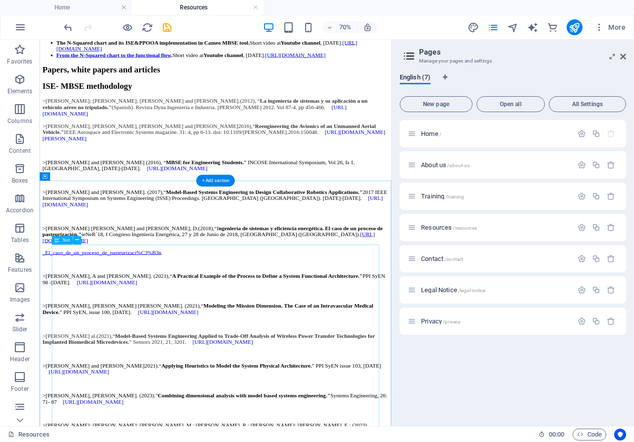
scroll to position [1162, 0]
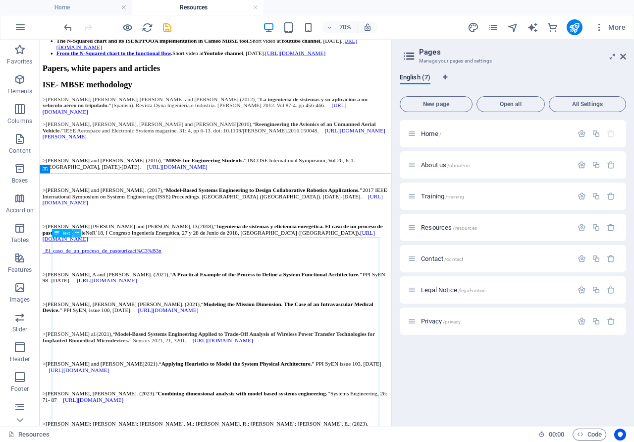
click at [76, 233] on icon at bounding box center [77, 232] width 4 height 7
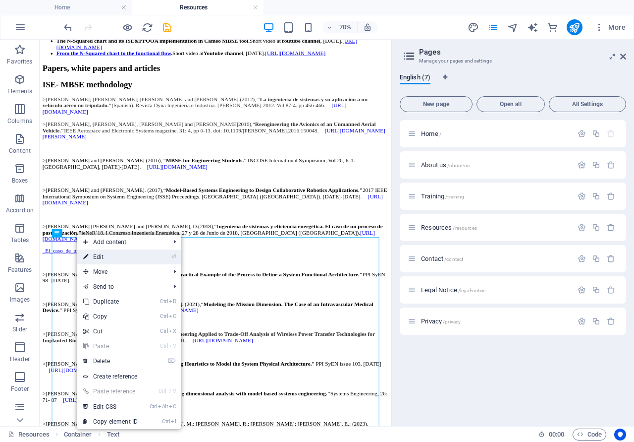
click at [98, 253] on link "⏎ Edit" at bounding box center [110, 256] width 66 height 15
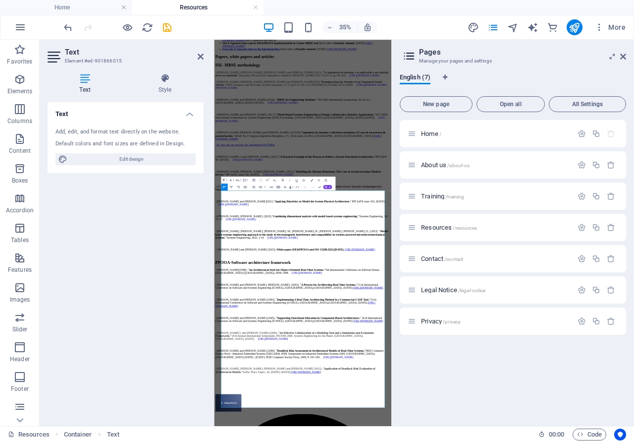
scroll to position [1015, 0]
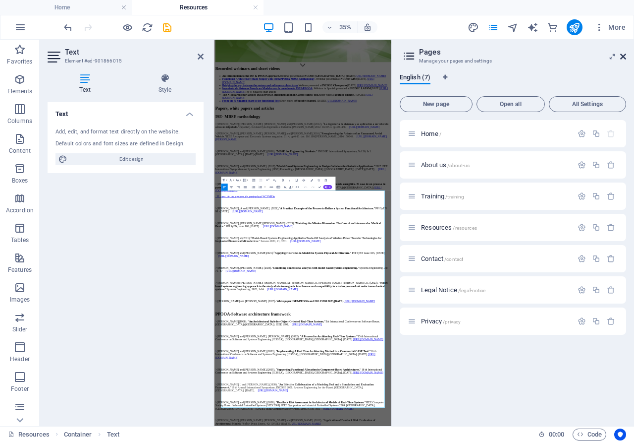
click at [623, 57] on icon at bounding box center [624, 57] width 6 height 8
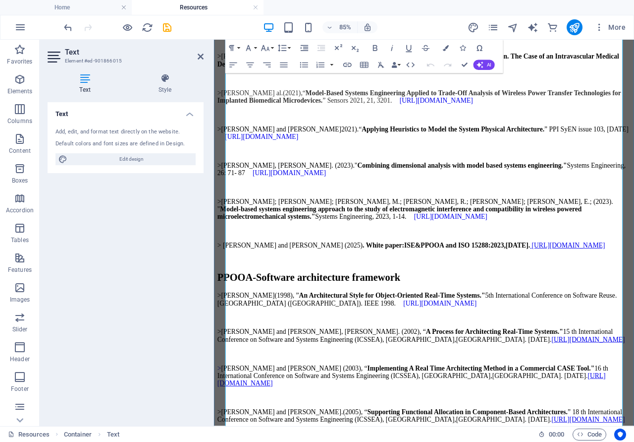
scroll to position [1621, 0]
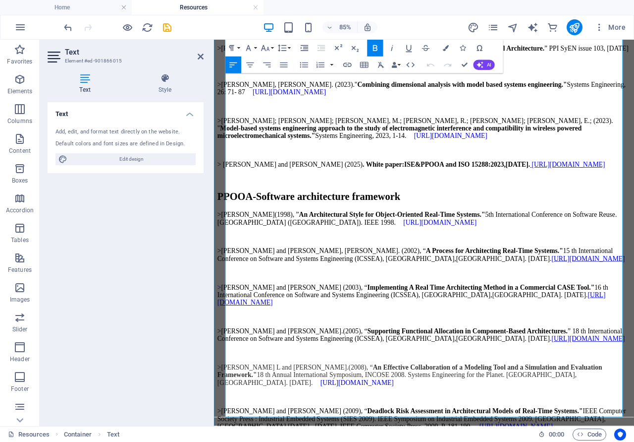
click at [428, 191] on strong ". White paper:" at bounding box center [413, 186] width 49 height 8
click at [558, 191] on strong "ISE&PPOOA and ISO 15288:2023," at bounding box center [506, 186] width 119 height 8
drag, startPoint x: 202, startPoint y: 57, endPoint x: 161, endPoint y: 16, distance: 57.5
click at [202, 57] on icon at bounding box center [201, 57] width 6 height 8
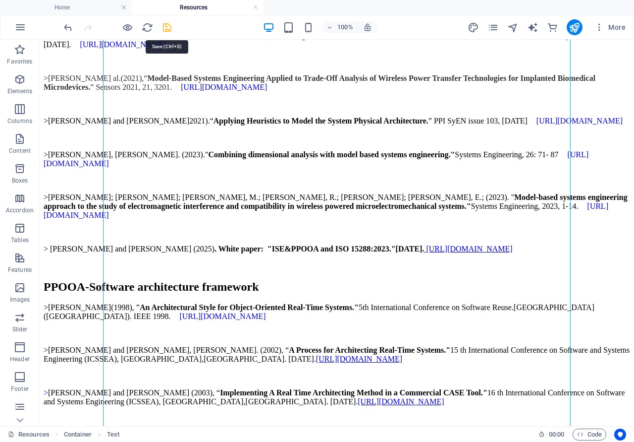
scroll to position [1621, 0]
click at [166, 29] on icon "save" at bounding box center [167, 27] width 11 height 11
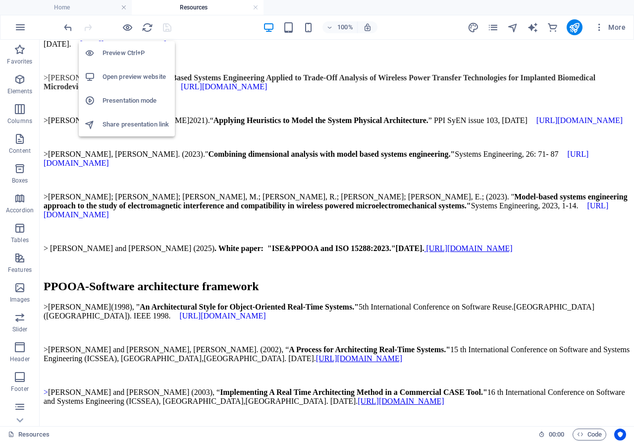
click at [130, 77] on h6 "Open preview website" at bounding box center [136, 77] width 66 height 12
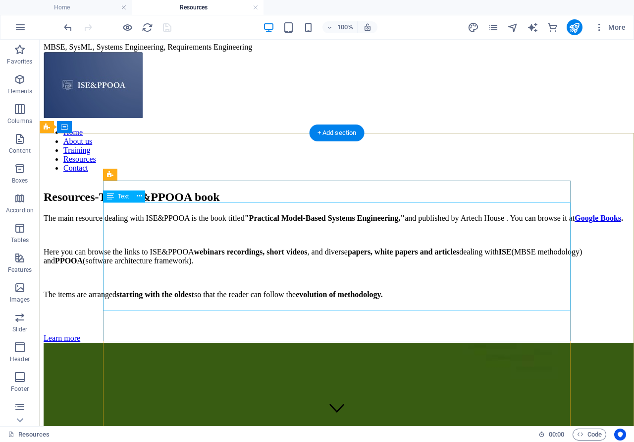
scroll to position [0, 0]
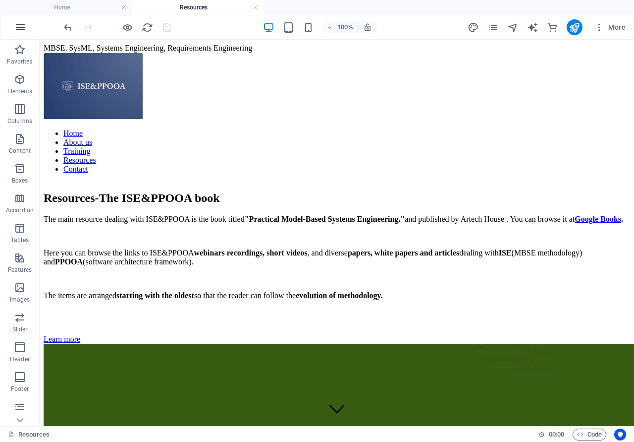
click at [22, 26] on icon "button" at bounding box center [20, 27] width 12 height 12
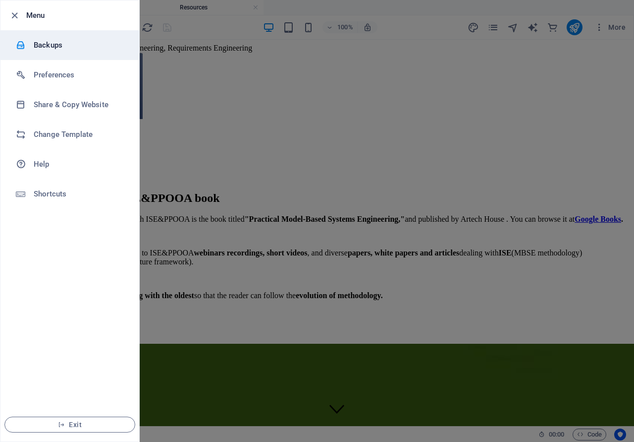
click at [37, 41] on h6 "Backups" at bounding box center [80, 45] width 92 height 12
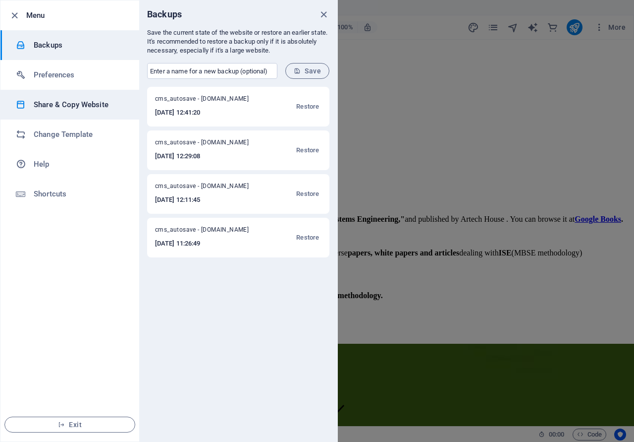
click at [57, 107] on h6 "Share & Copy Website" at bounding box center [80, 105] width 92 height 12
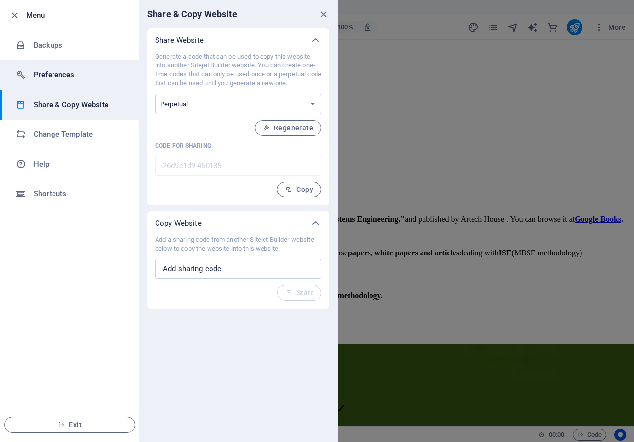
click at [59, 78] on h6 "Preferences" at bounding box center [80, 75] width 92 height 12
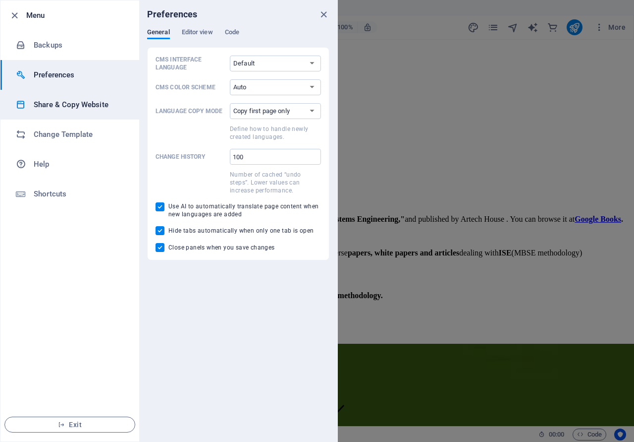
click at [62, 107] on h6 "Share & Copy Website" at bounding box center [80, 105] width 92 height 12
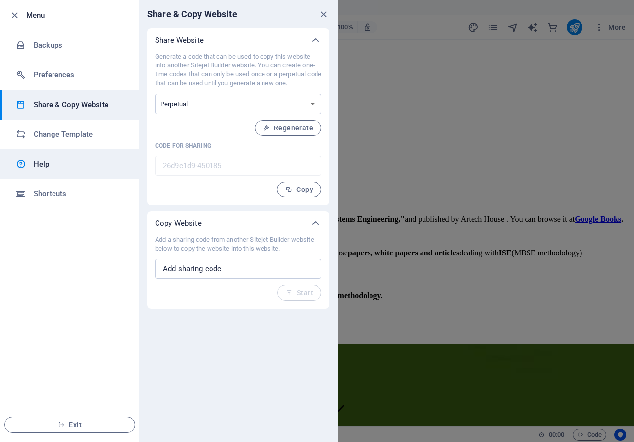
click at [35, 166] on h6 "Help" at bounding box center [80, 164] width 92 height 12
click at [14, 15] on icon "button" at bounding box center [14, 15] width 11 height 11
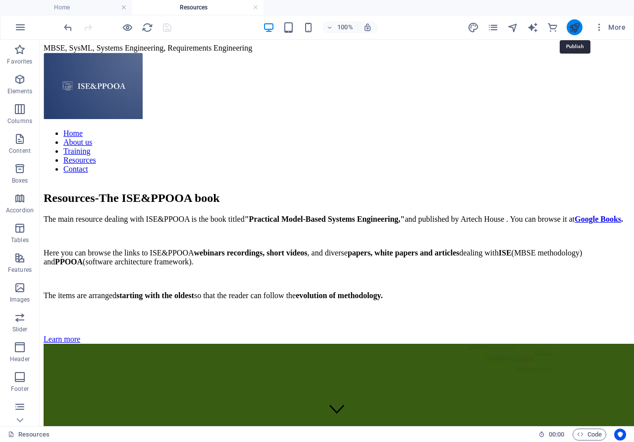
click at [571, 27] on icon "publish" at bounding box center [574, 27] width 11 height 11
